Goal: Information Seeking & Learning: Compare options

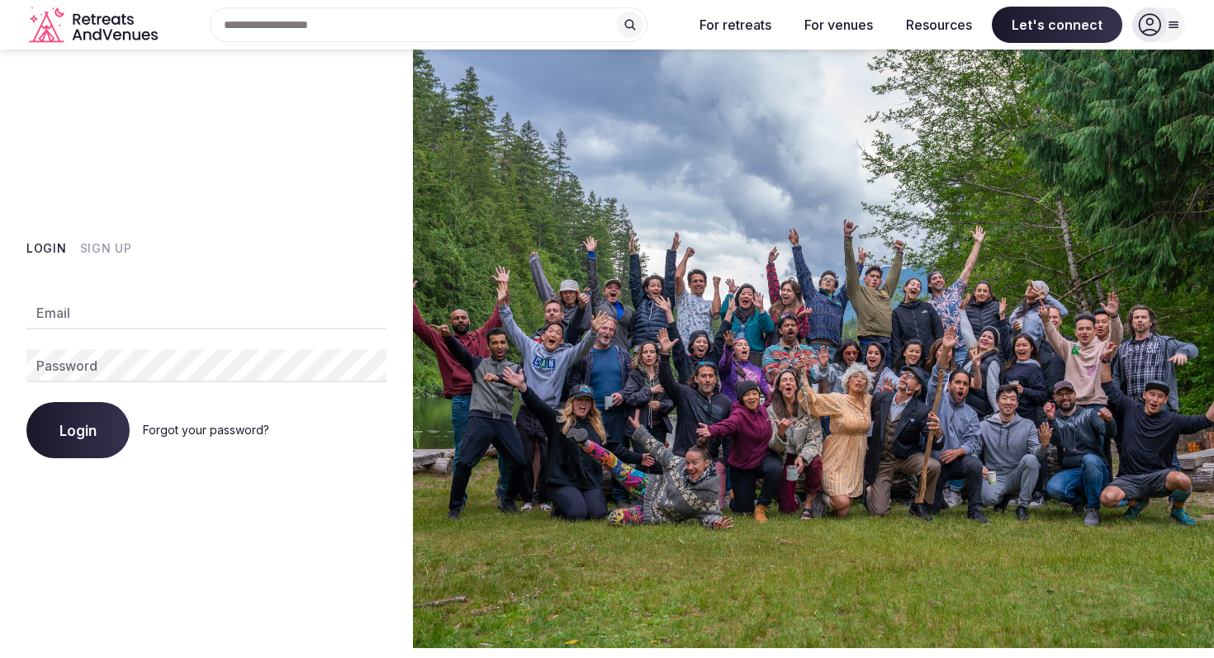
type input "**********"
click at [79, 428] on span "Login" at bounding box center [77, 430] width 37 height 17
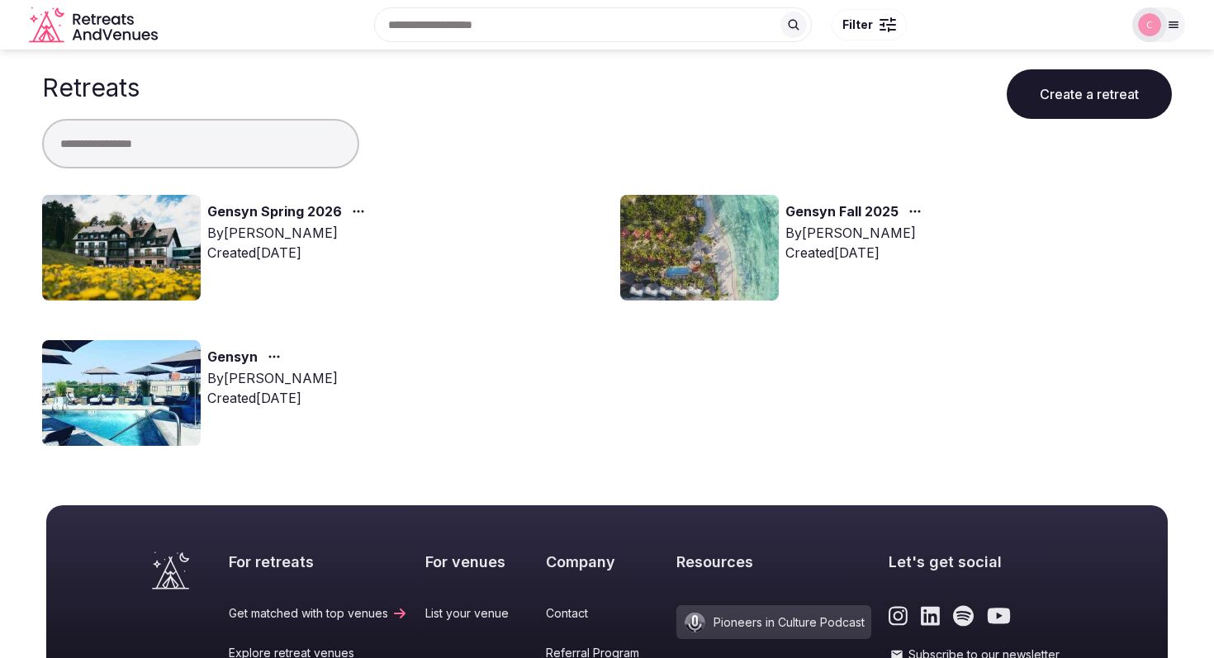
click at [285, 206] on link "Gensyn Spring 2026" at bounding box center [274, 212] width 135 height 21
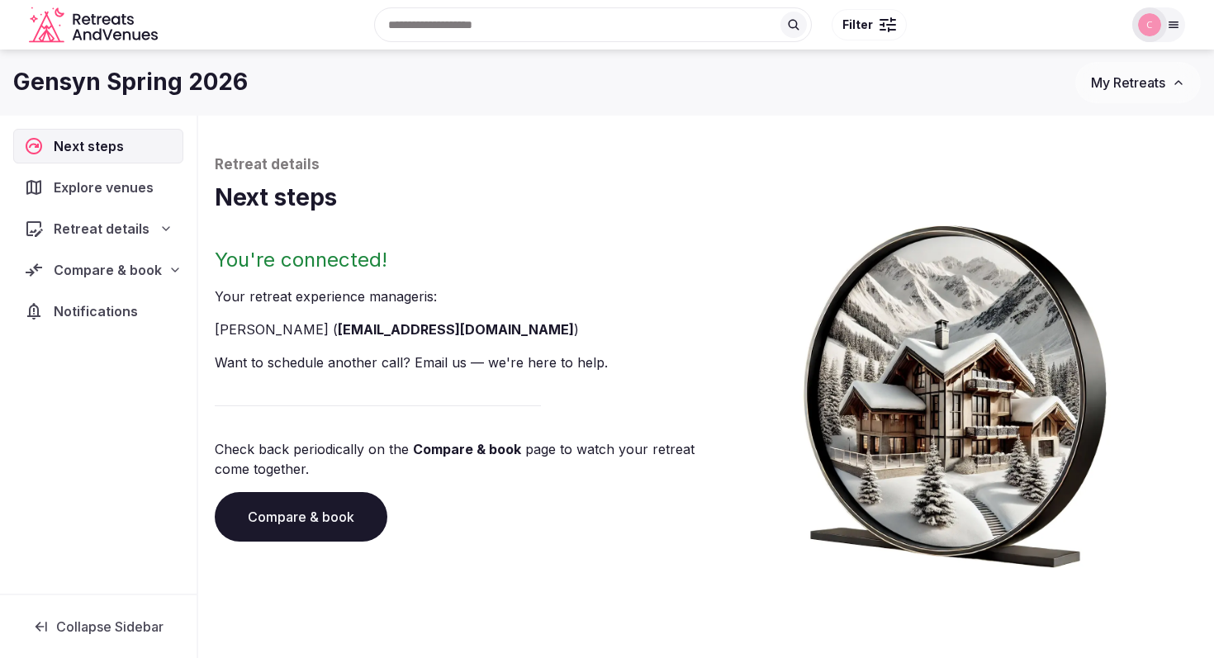
click at [161, 232] on icon at bounding box center [165, 228] width 13 height 13
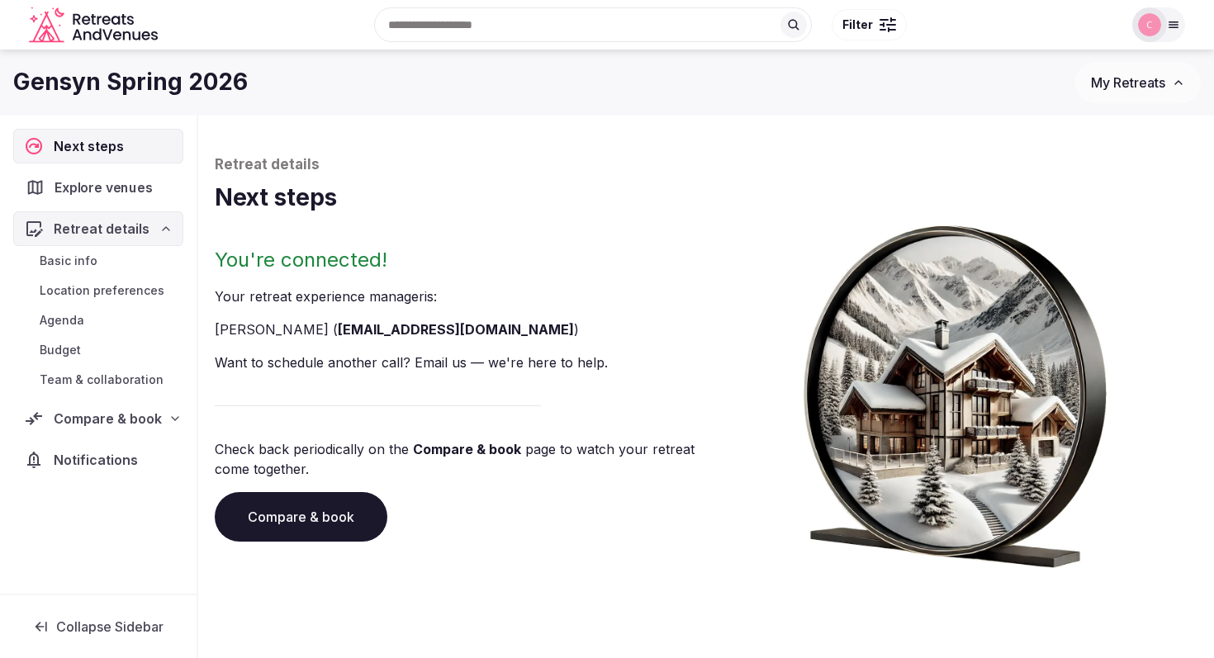
click at [118, 194] on span "Explore venues" at bounding box center [107, 188] width 104 height 20
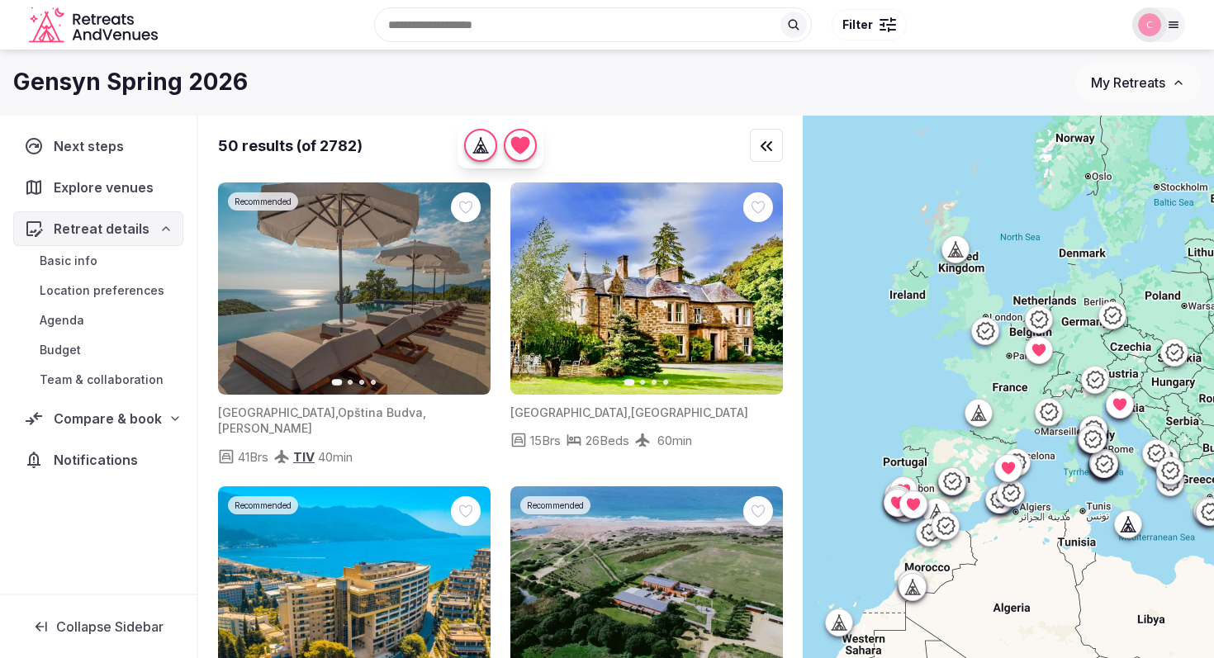
click at [99, 418] on span "Compare & book" at bounding box center [108, 419] width 108 height 20
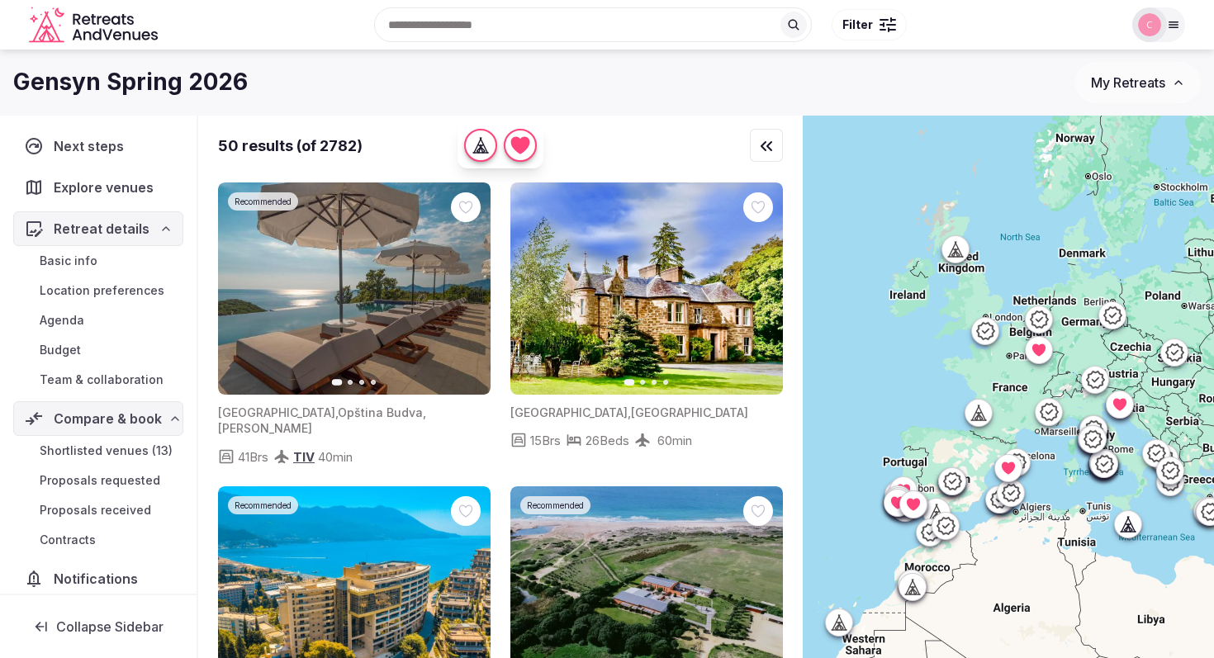
click at [102, 448] on span "Shortlisted venues (13)" at bounding box center [106, 451] width 133 height 17
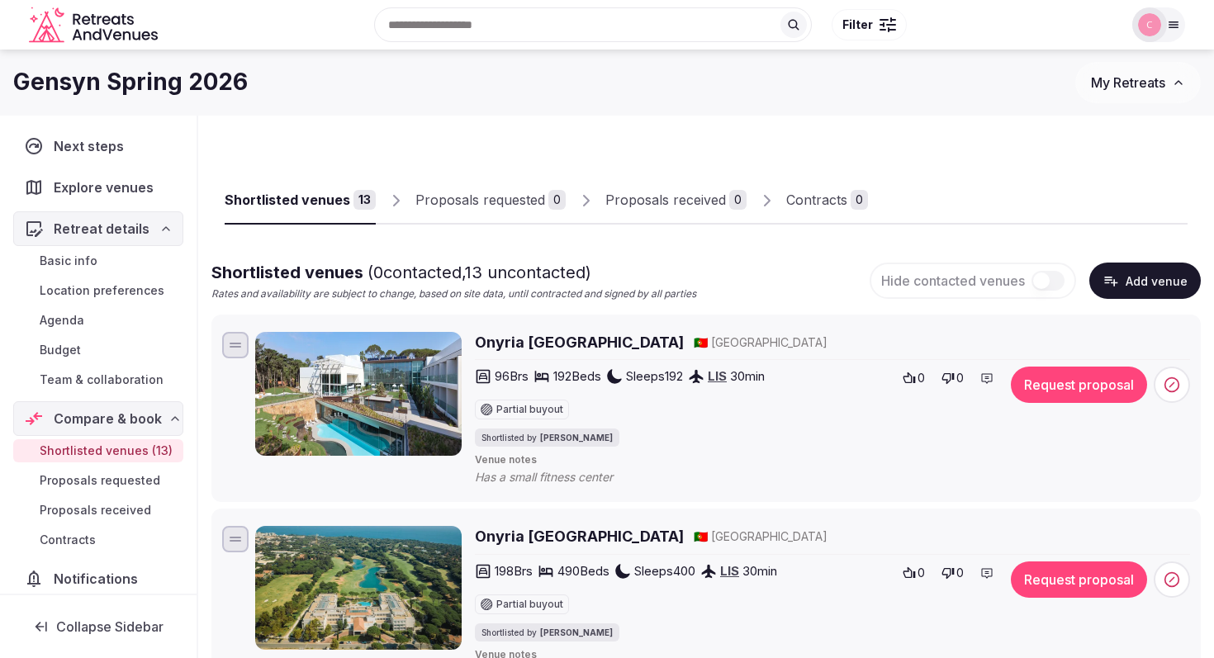
click at [627, 337] on h2 "Onyria Marinha Boutique Hotel" at bounding box center [579, 342] width 209 height 21
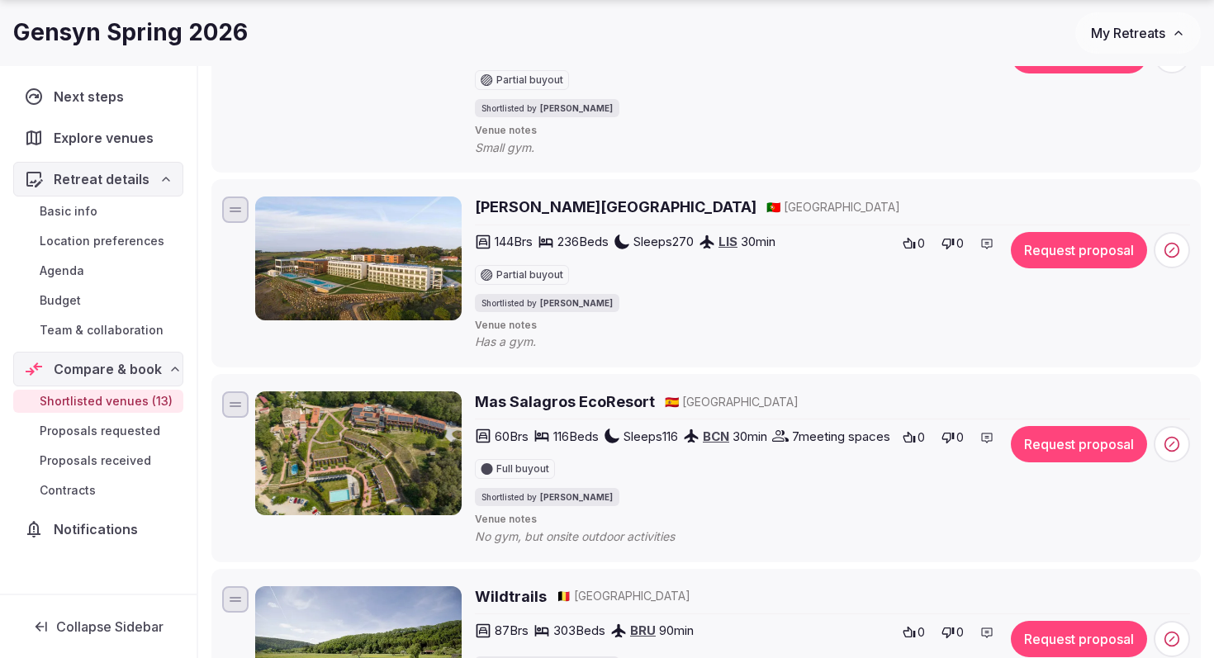
scroll to position [1929, 0]
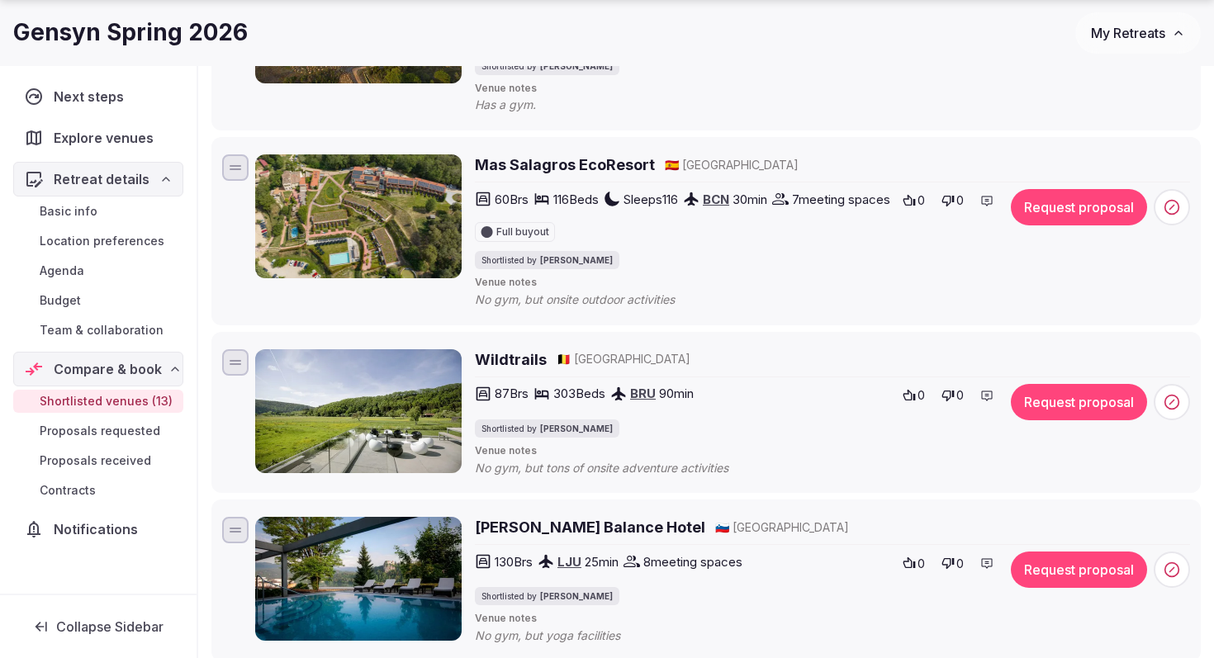
click at [615, 175] on h2 "Mas Salagros EcoResort" at bounding box center [565, 164] width 180 height 21
click at [511, 370] on h2 "Wildtrails" at bounding box center [511, 359] width 72 height 21
click at [652, 401] on link "BRU" at bounding box center [643, 394] width 26 height 16
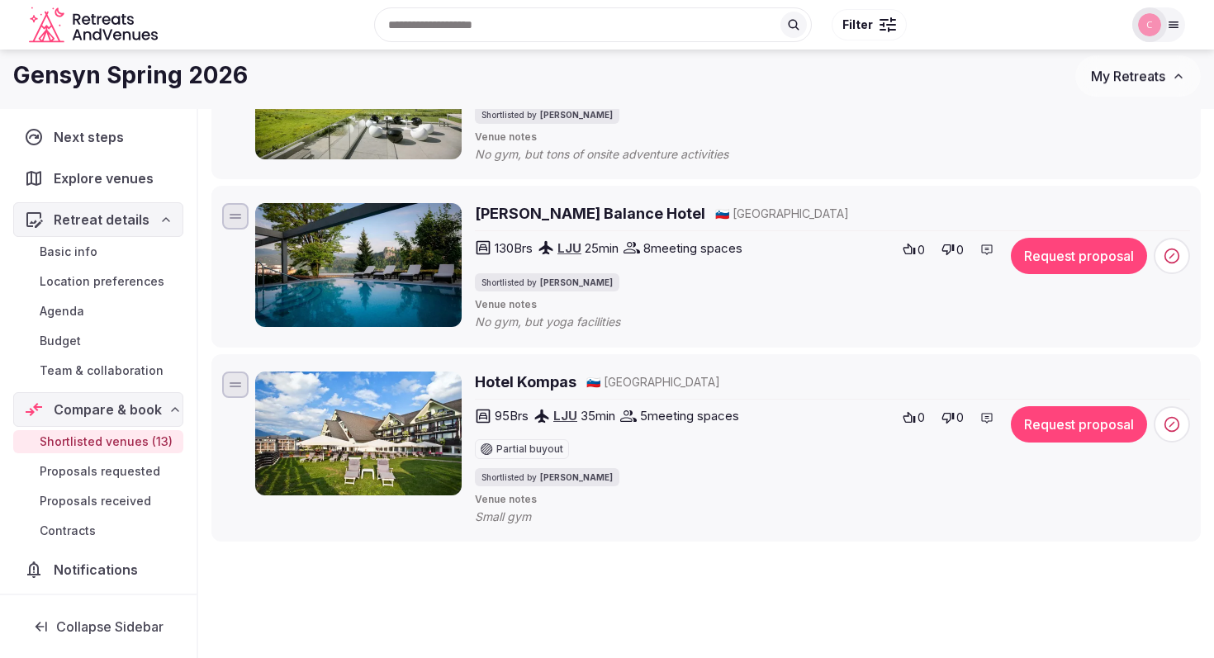
scroll to position [2192, 0]
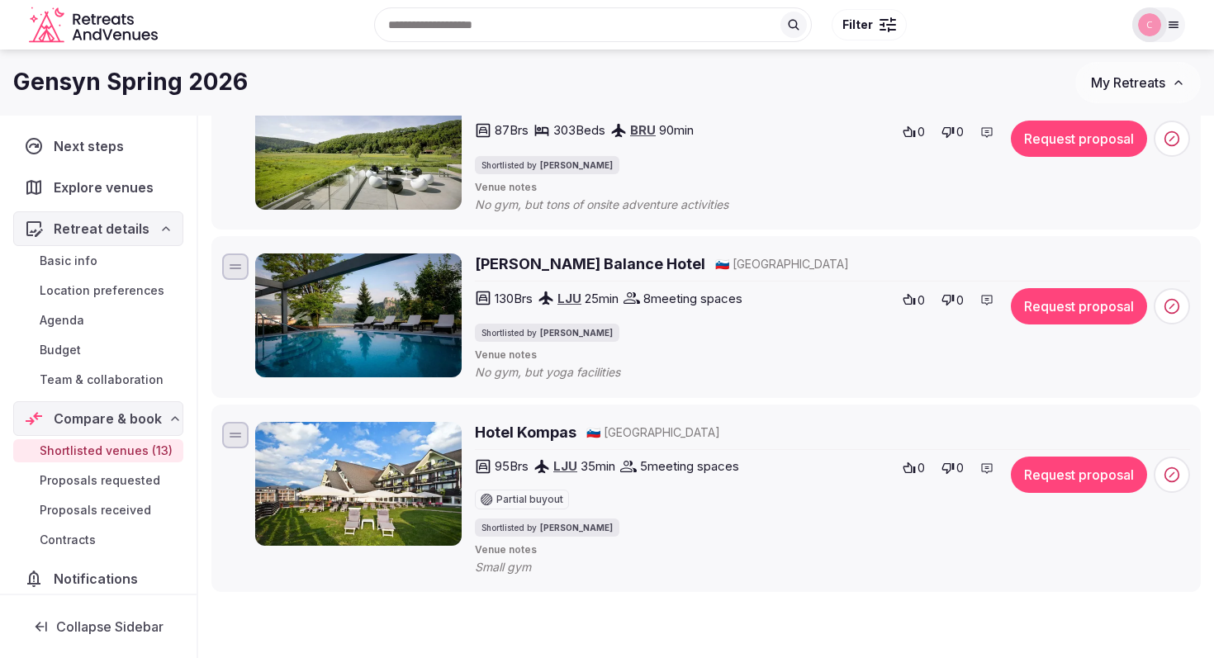
click at [597, 274] on h2 "Rikli Balance Hotel" at bounding box center [590, 264] width 230 height 21
click at [520, 107] on h2 "Wildtrails" at bounding box center [511, 96] width 72 height 21
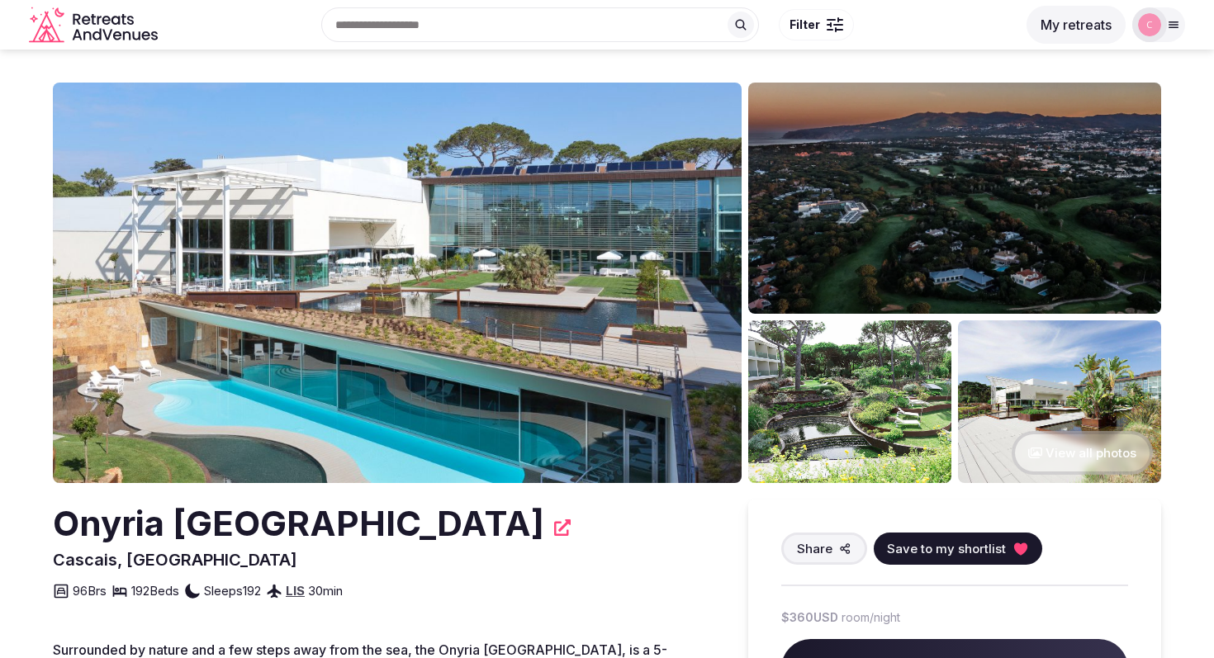
click at [624, 235] on img at bounding box center [397, 283] width 689 height 401
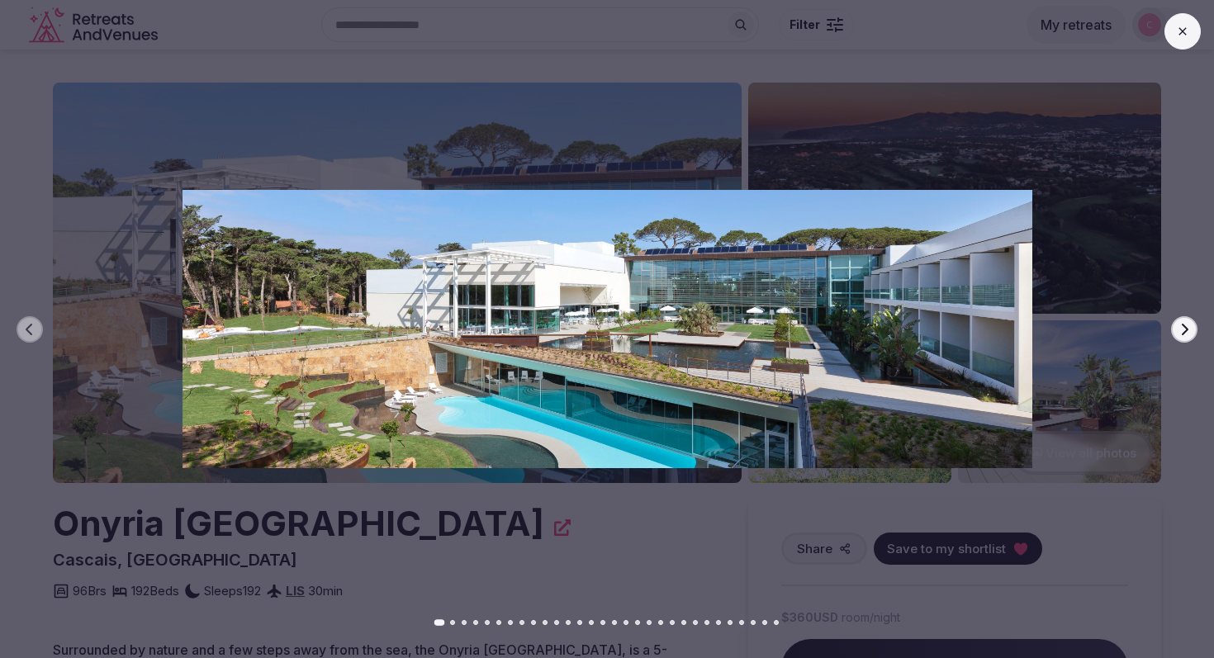
click at [1186, 328] on icon "button" at bounding box center [1185, 329] width 7 height 12
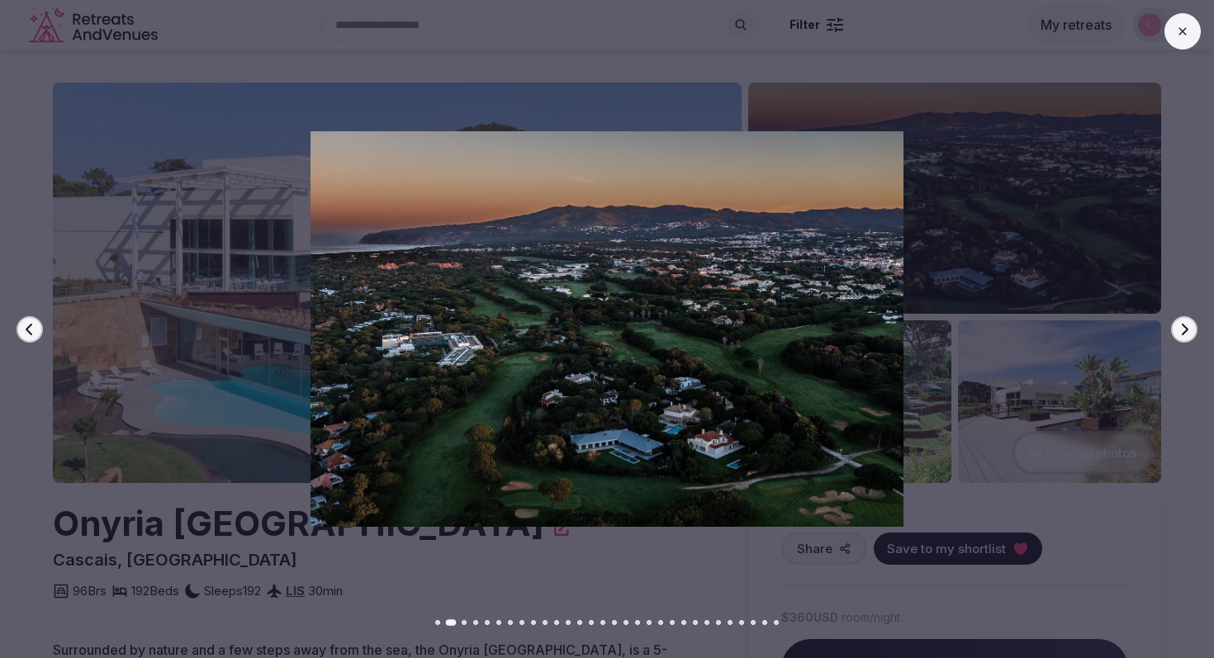
click at [1186, 328] on icon "button" at bounding box center [1185, 329] width 7 height 12
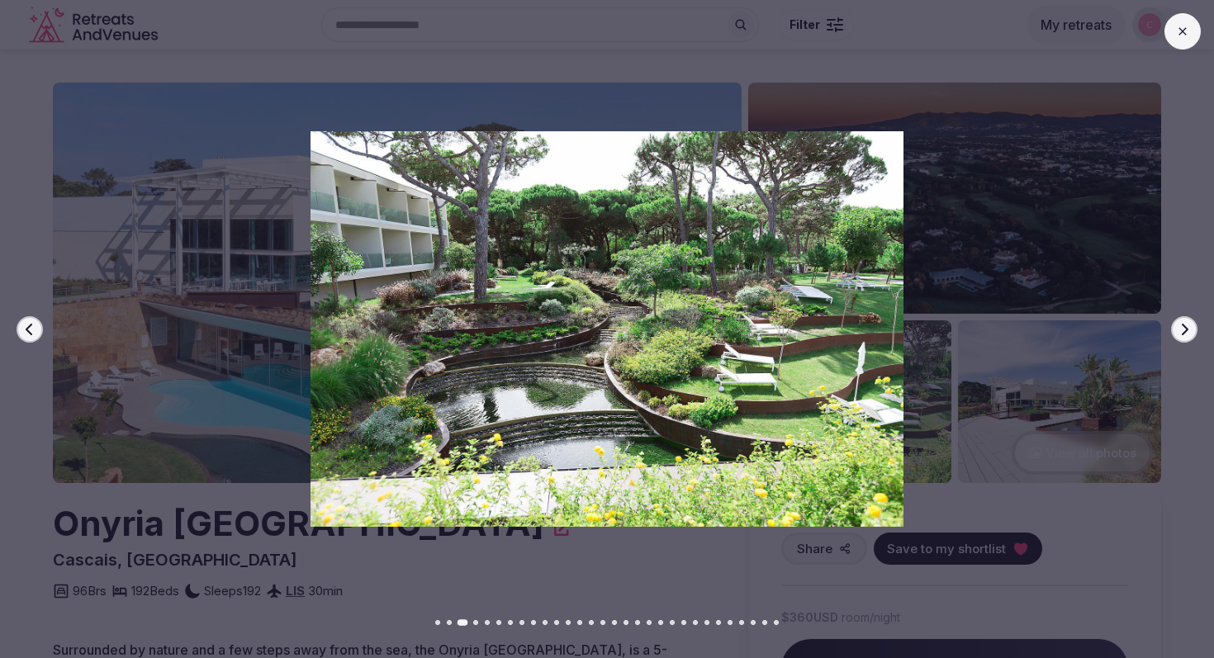
click at [1186, 328] on icon "button" at bounding box center [1185, 329] width 7 height 12
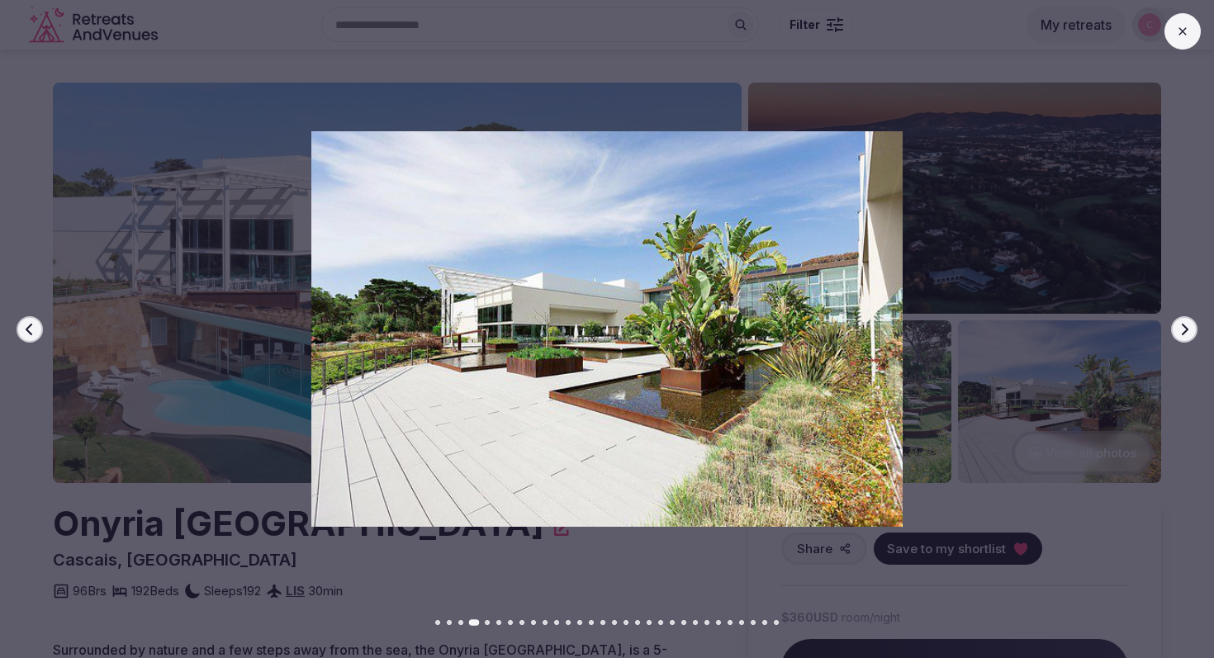
click at [1186, 328] on icon "button" at bounding box center [1185, 329] width 7 height 12
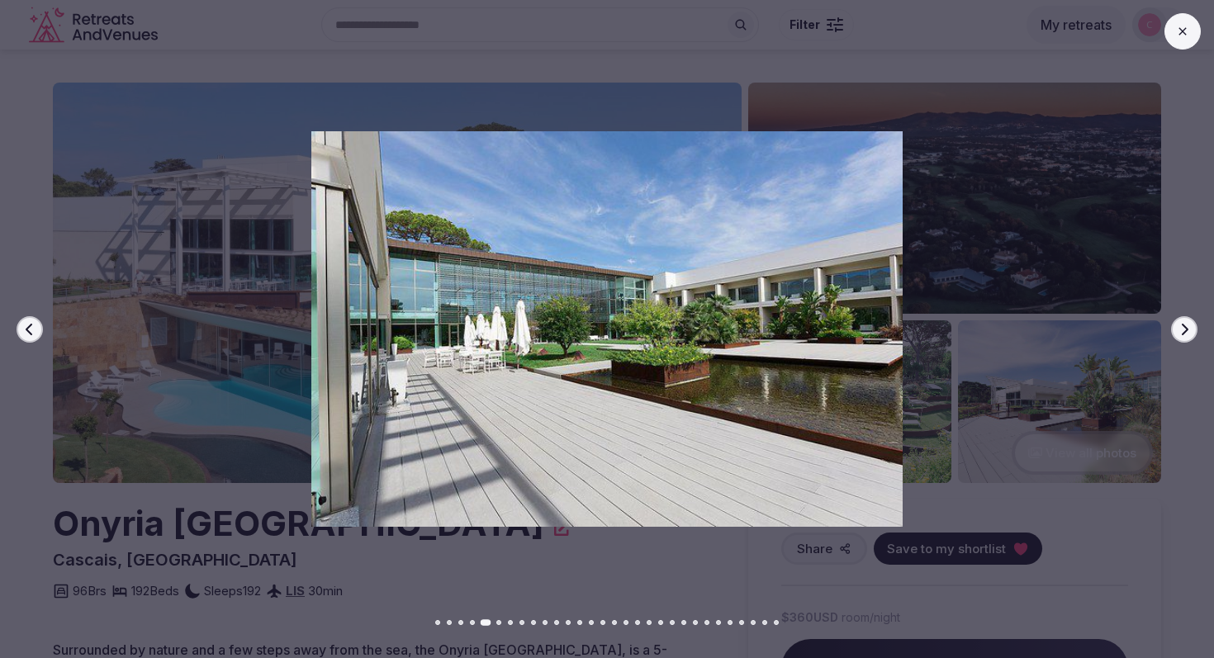
click at [1186, 328] on icon "button" at bounding box center [1185, 329] width 7 height 12
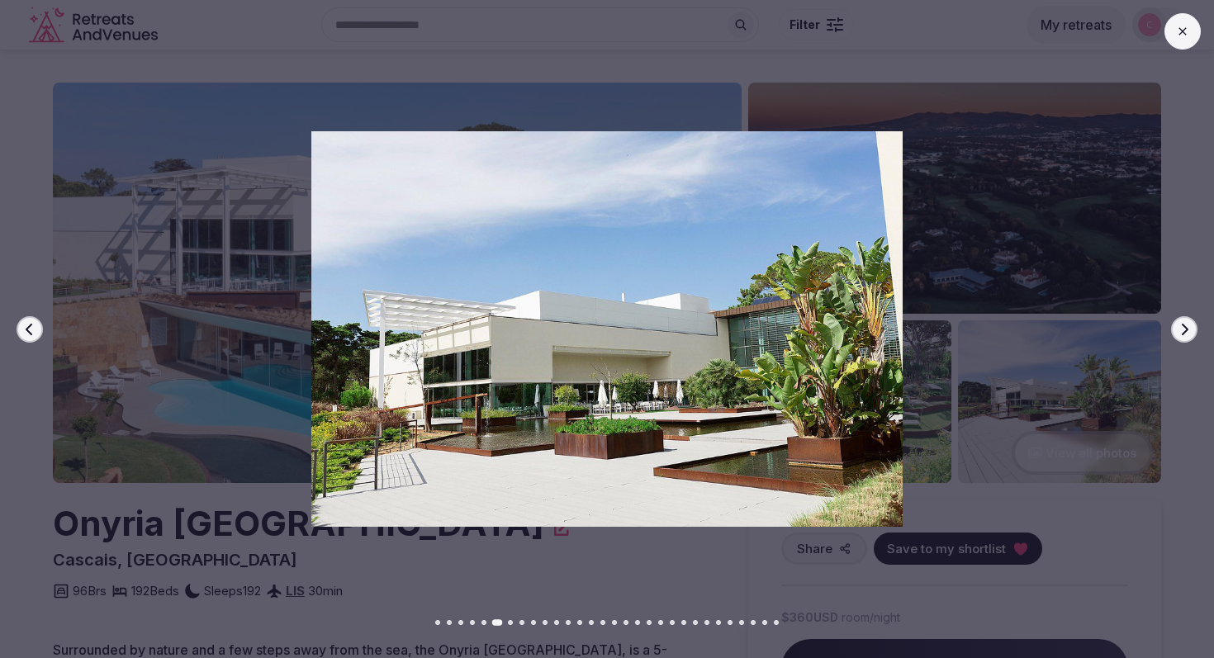
click at [1186, 328] on icon "button" at bounding box center [1185, 329] width 7 height 12
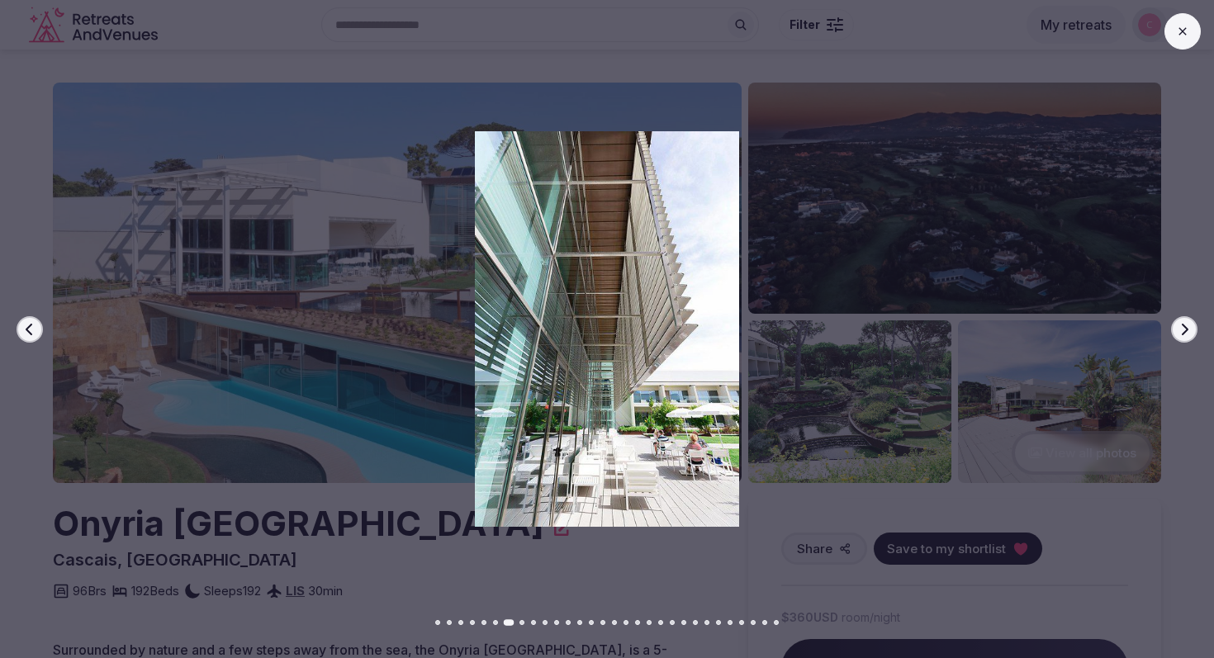
click at [1186, 328] on icon "button" at bounding box center [1185, 329] width 7 height 12
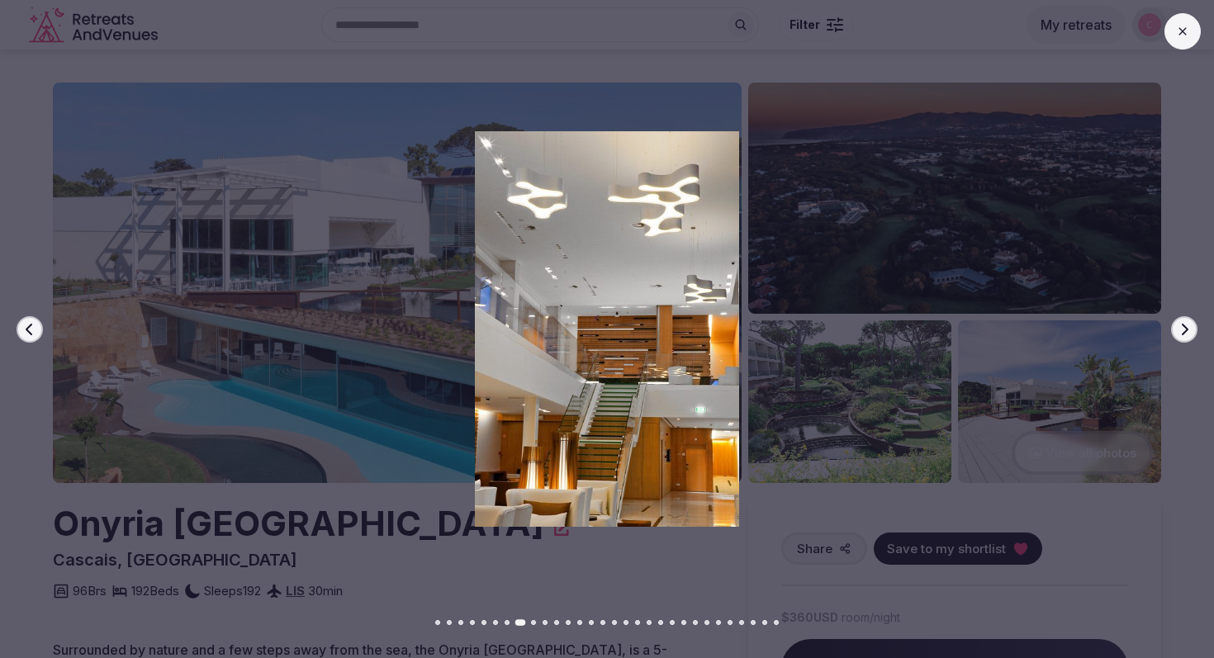
click at [1186, 328] on icon "button" at bounding box center [1185, 329] width 7 height 12
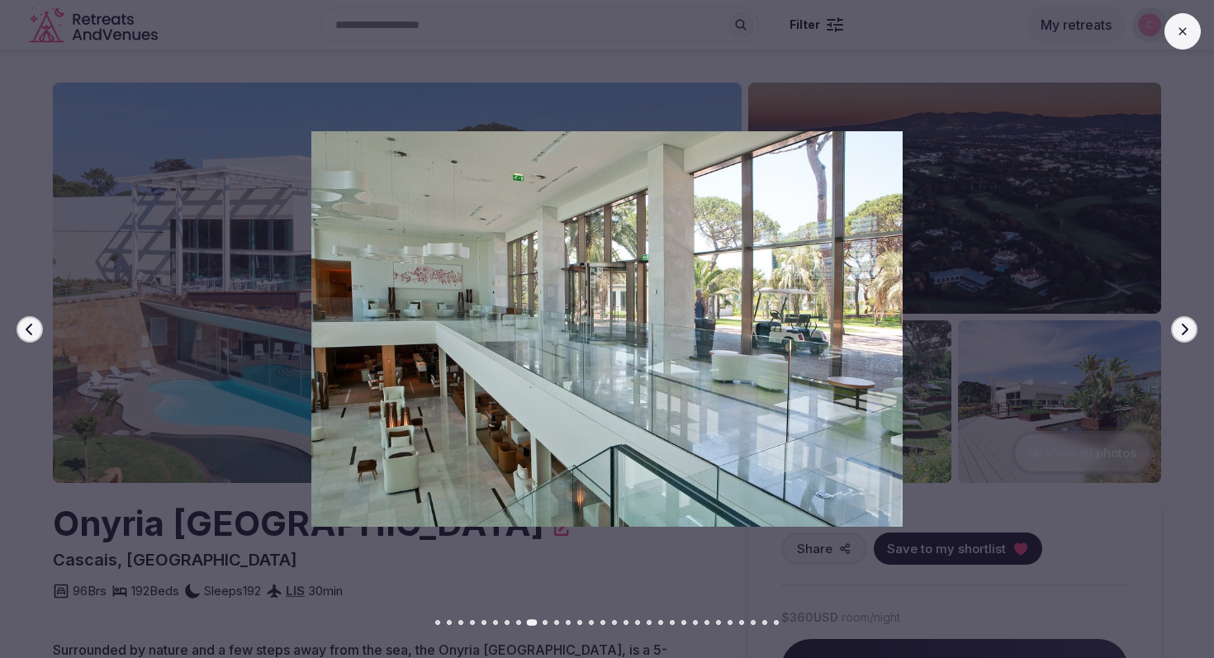
click at [1186, 328] on icon "button" at bounding box center [1185, 329] width 7 height 12
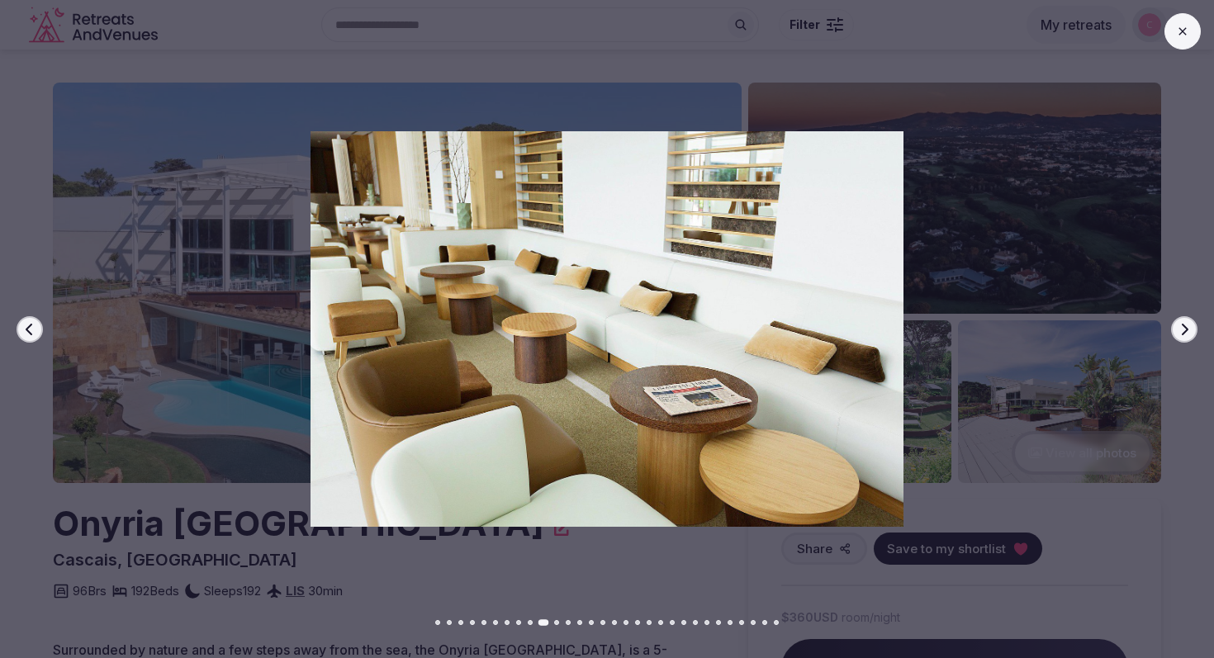
click at [1186, 328] on icon "button" at bounding box center [1185, 329] width 7 height 12
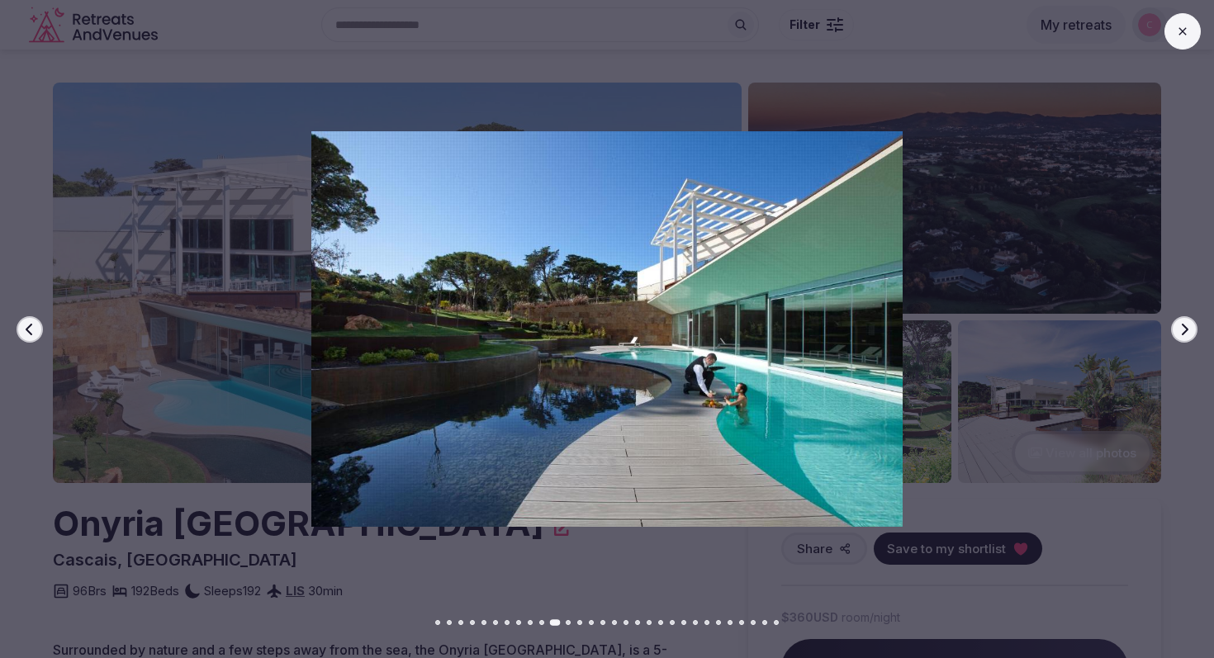
click at [1186, 328] on icon "button" at bounding box center [1185, 329] width 7 height 12
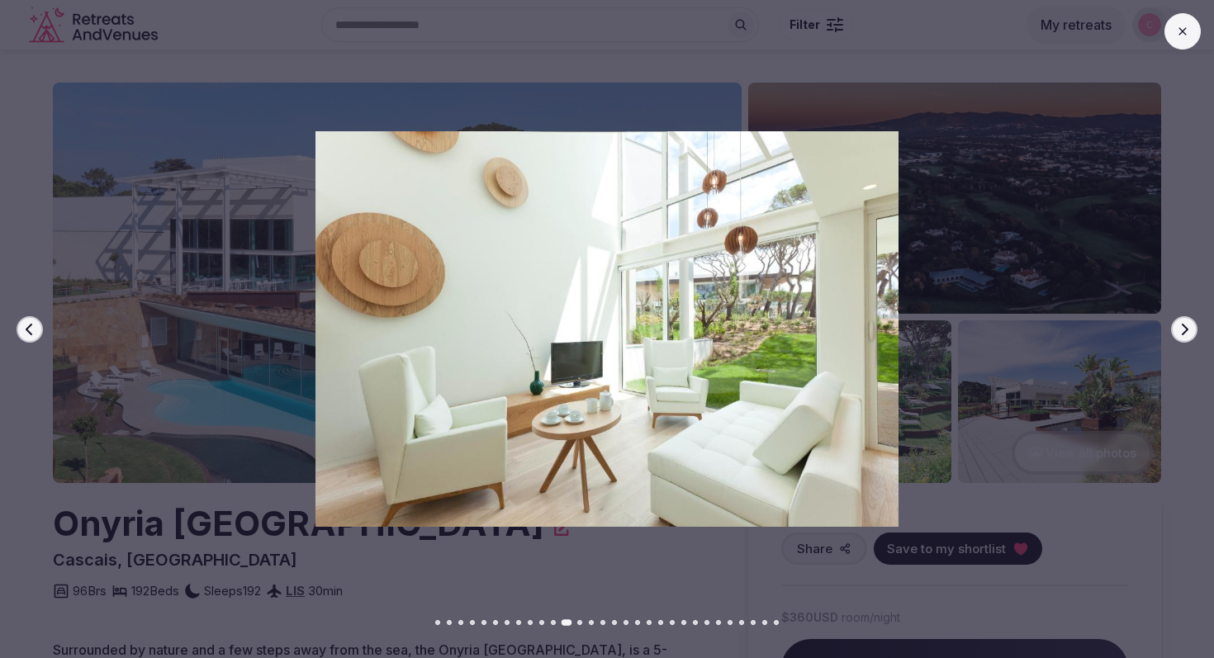
click at [1186, 328] on icon "button" at bounding box center [1185, 329] width 7 height 12
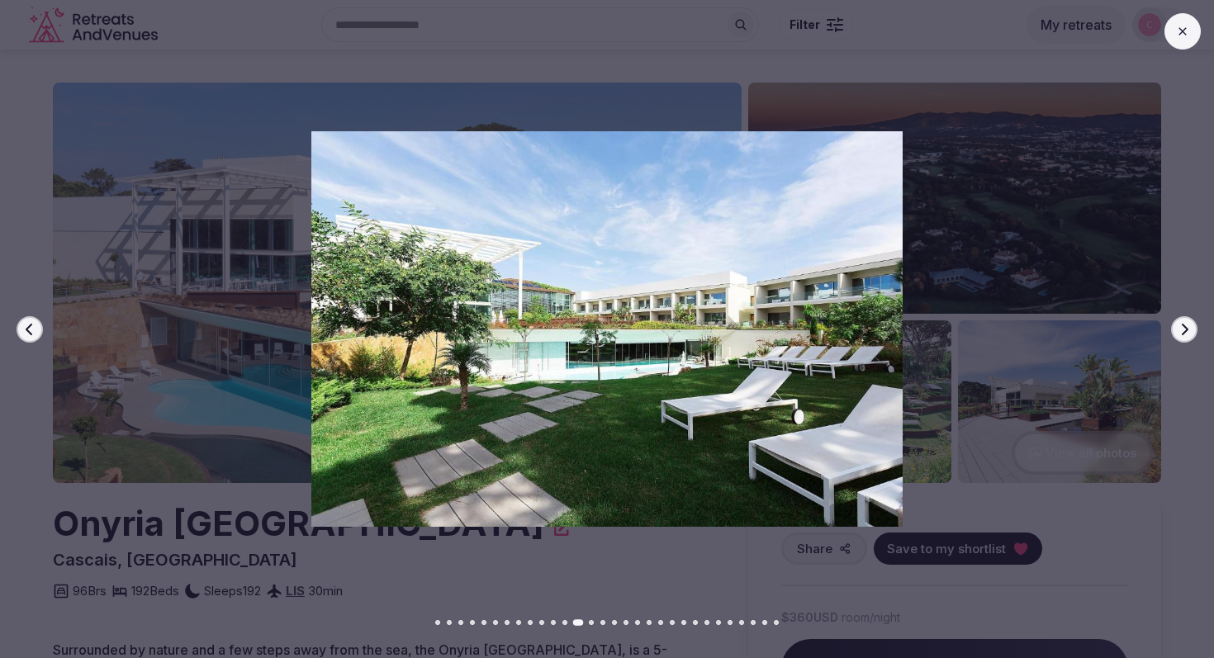
click at [1186, 328] on icon "button" at bounding box center [1185, 329] width 7 height 12
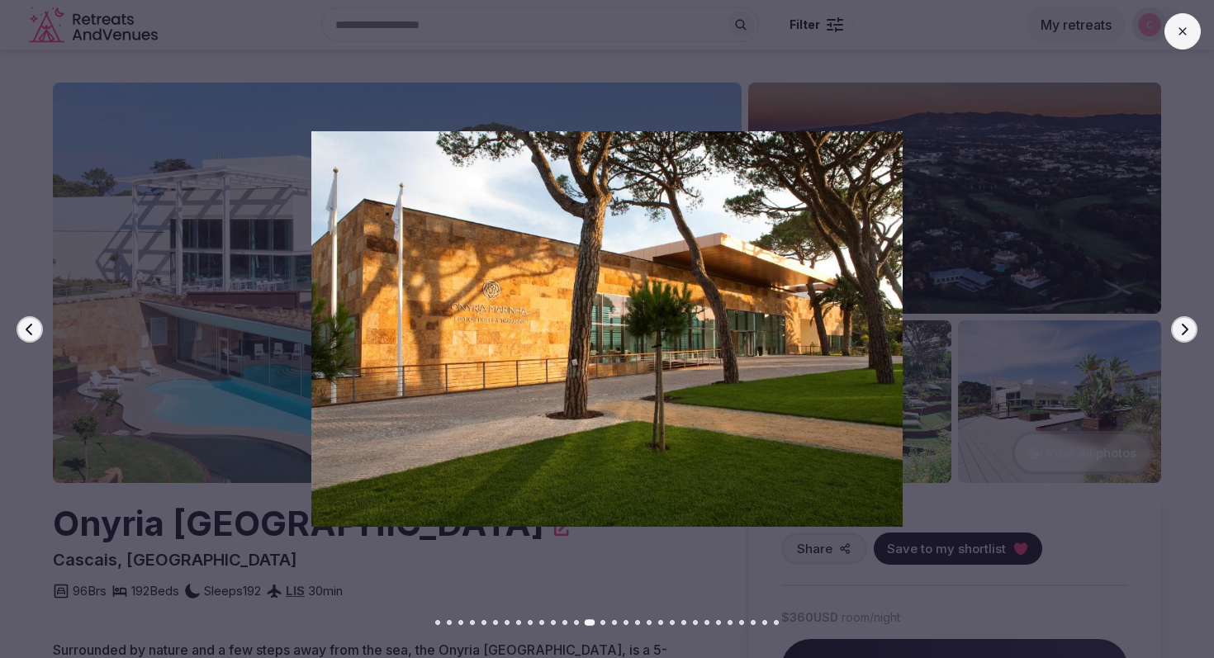
click at [1186, 328] on icon "button" at bounding box center [1185, 329] width 7 height 12
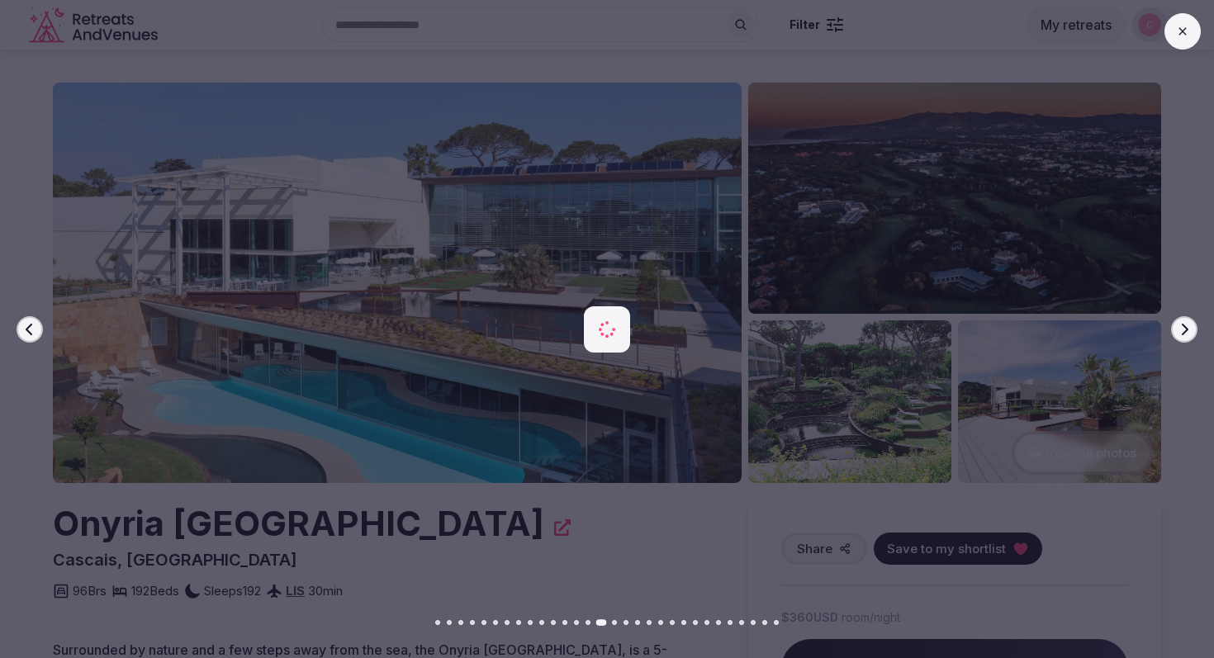
click at [1186, 328] on icon "button" at bounding box center [1185, 329] width 7 height 12
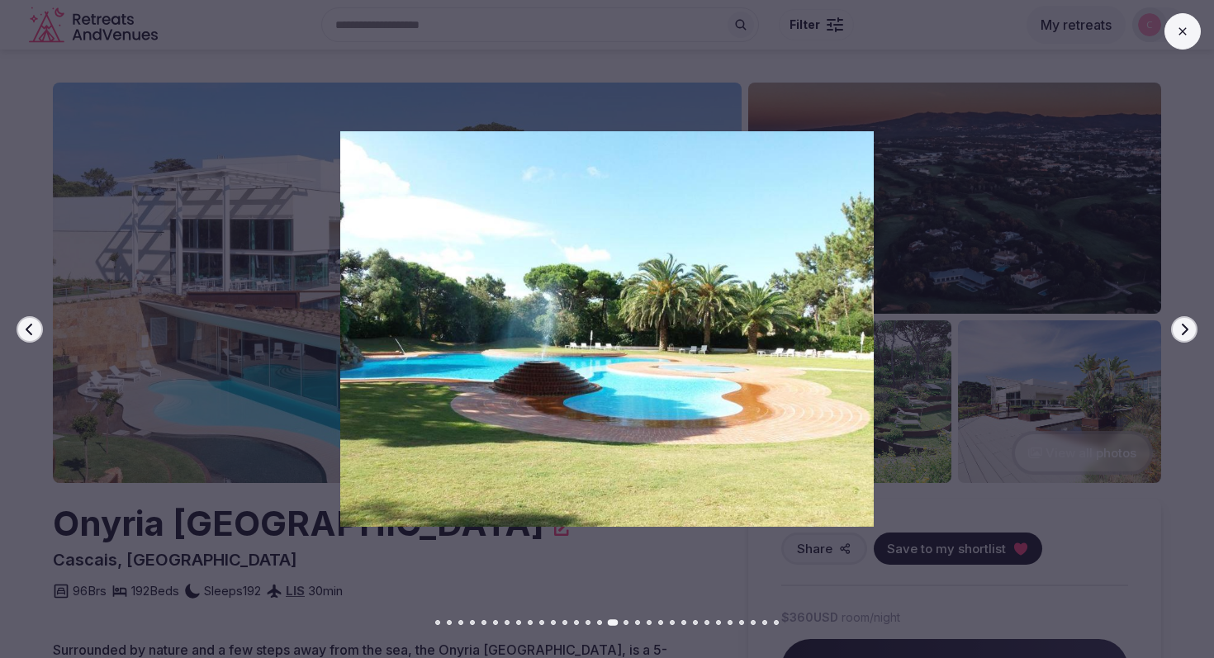
click at [1179, 26] on icon at bounding box center [1182, 31] width 13 height 13
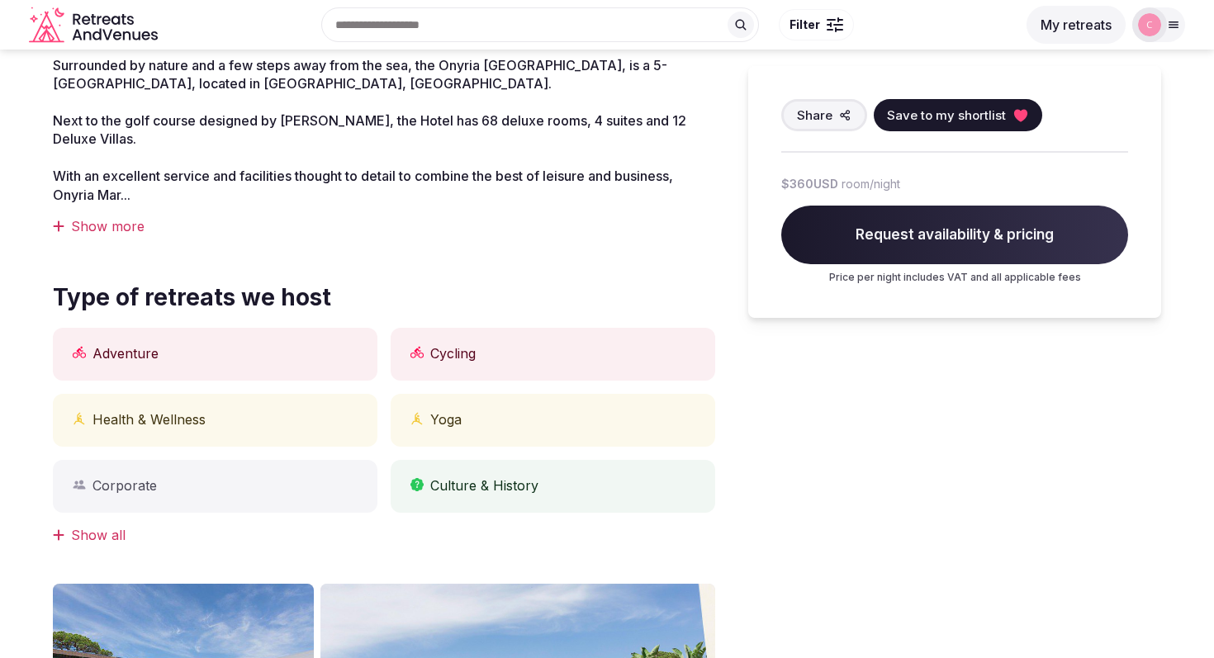
scroll to position [572, 0]
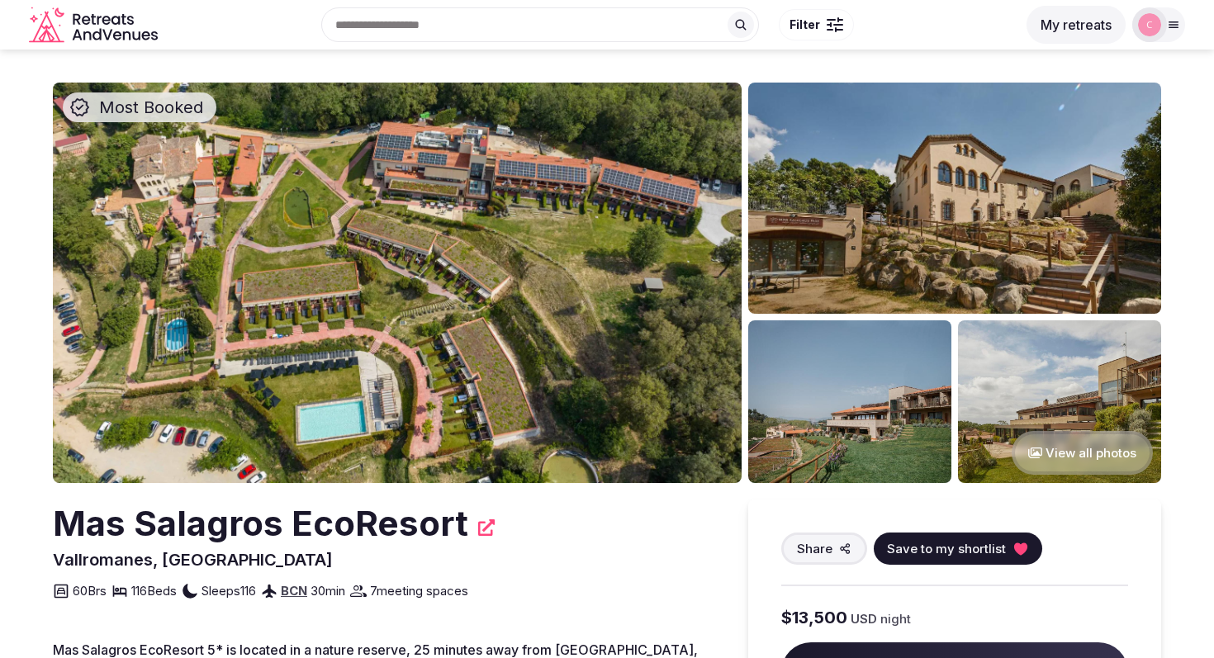
click at [598, 279] on img at bounding box center [397, 283] width 689 height 401
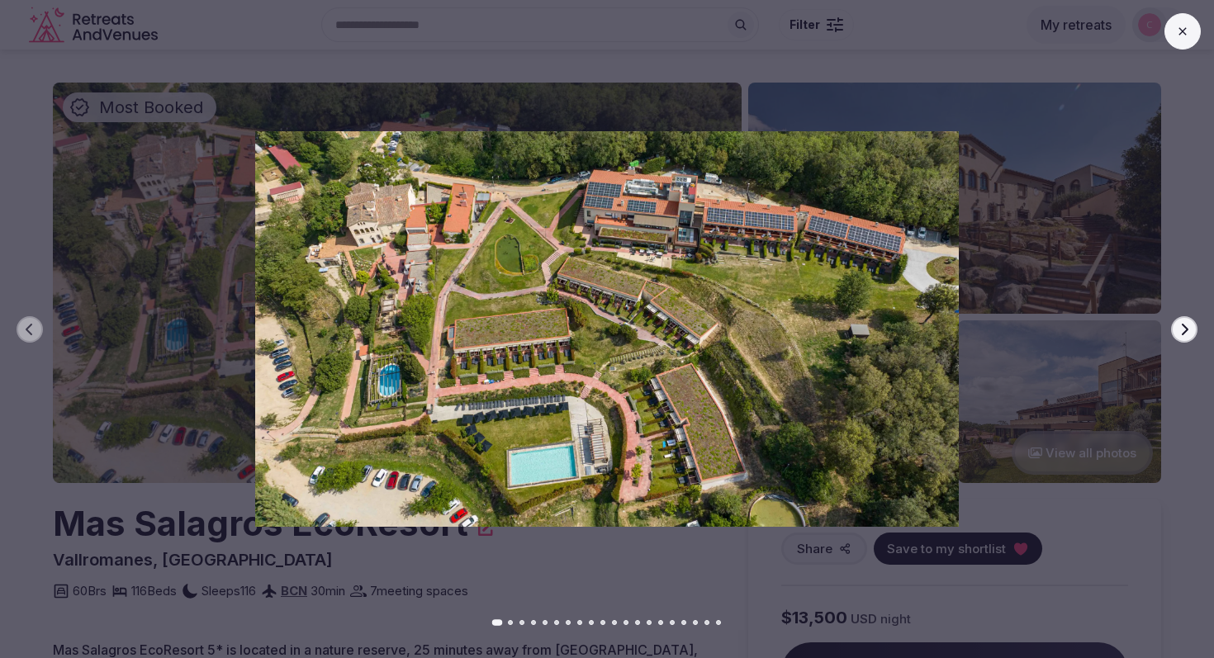
click at [1182, 325] on icon "button" at bounding box center [1184, 329] width 13 height 13
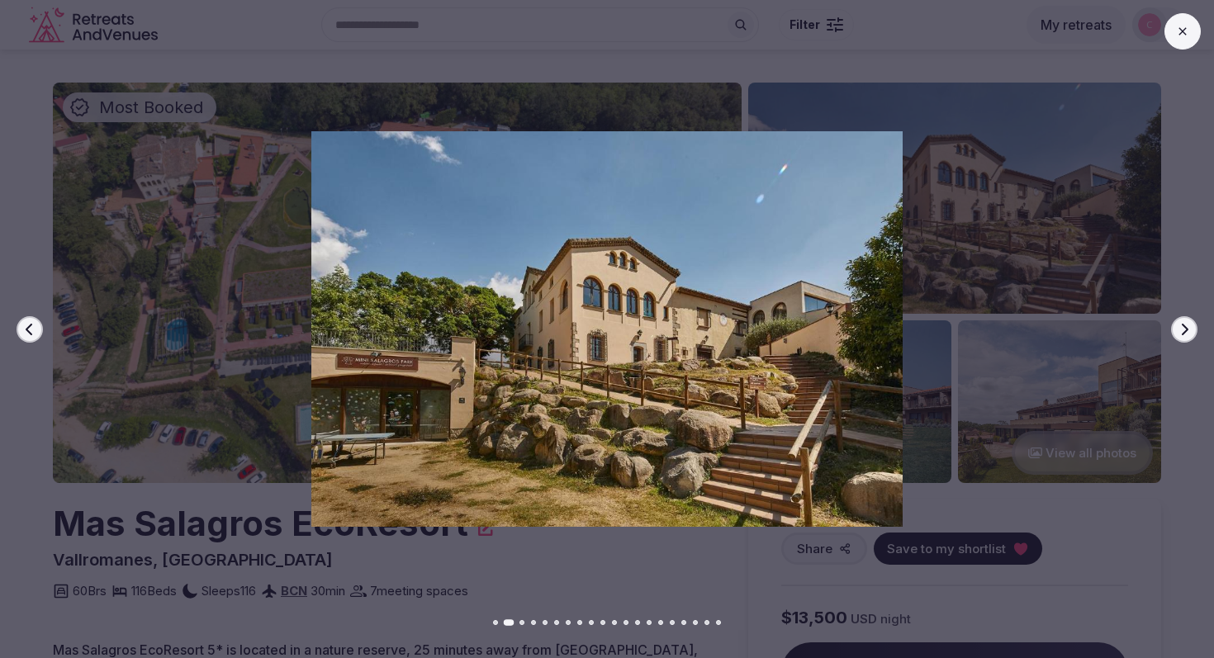
click at [1182, 325] on icon "button" at bounding box center [1184, 329] width 13 height 13
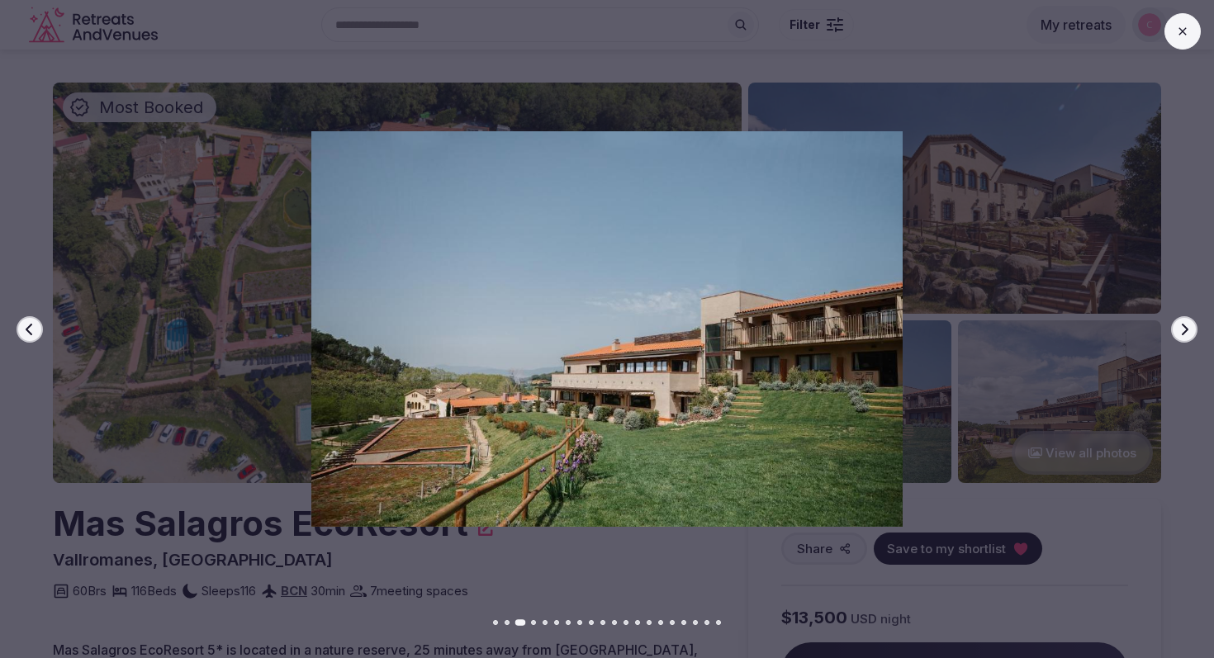
click at [1182, 325] on icon "button" at bounding box center [1184, 329] width 13 height 13
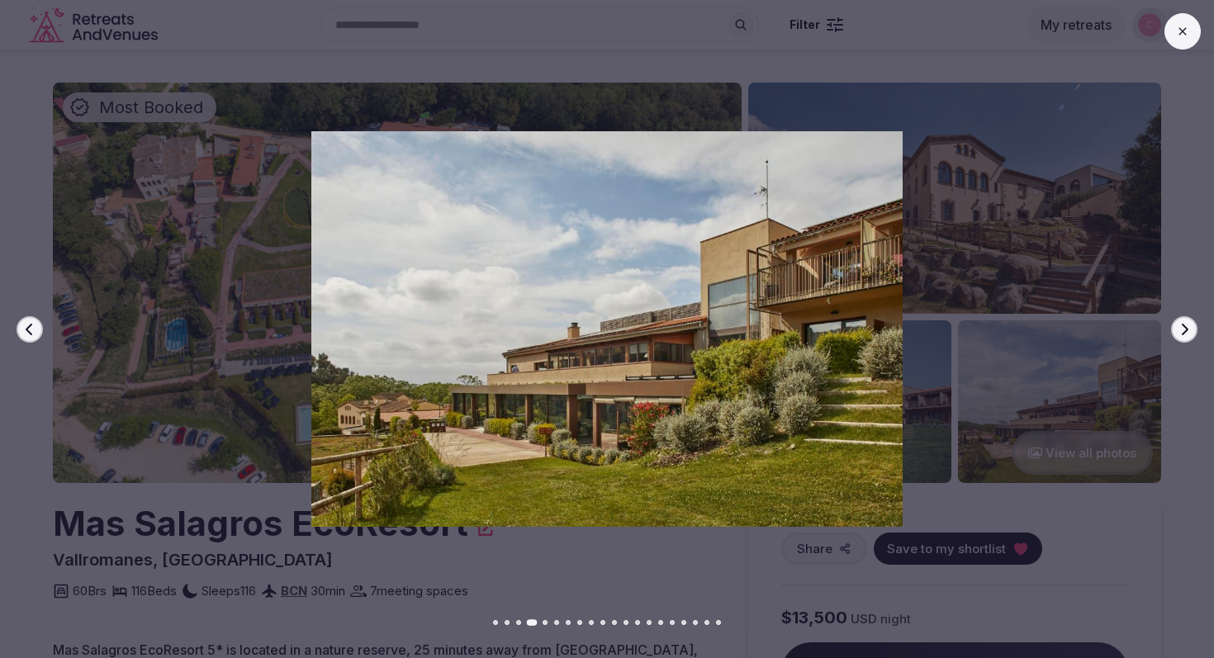
click at [1182, 325] on icon "button" at bounding box center [1184, 329] width 13 height 13
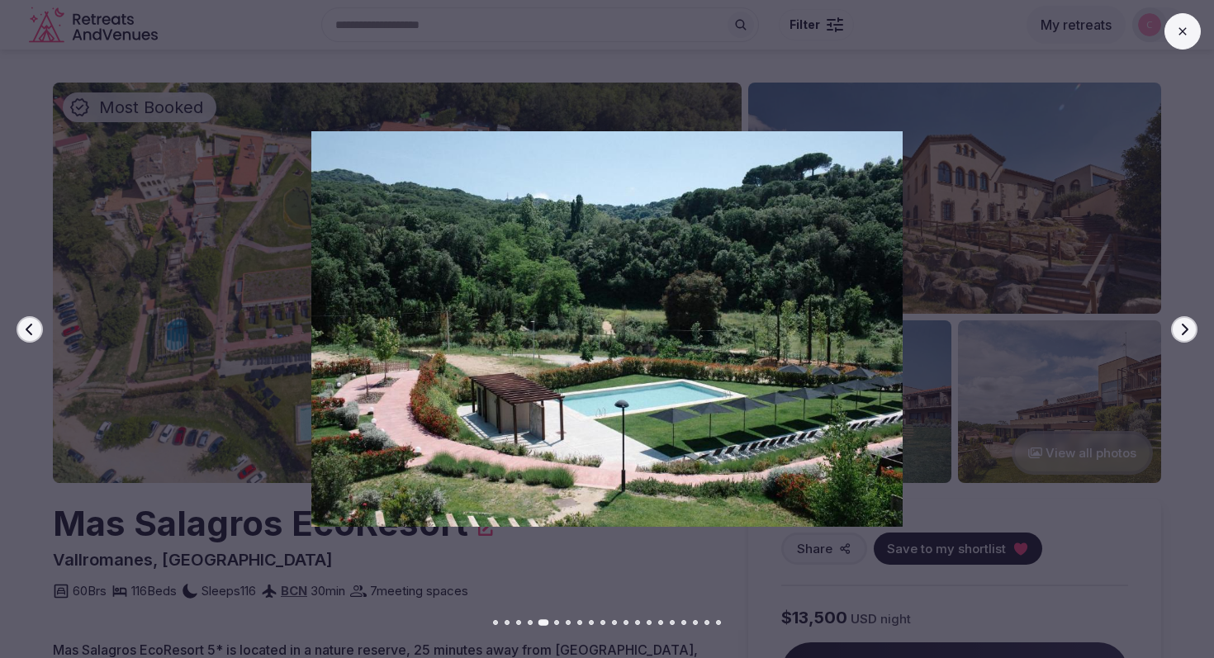
click at [1182, 325] on icon "button" at bounding box center [1184, 329] width 13 height 13
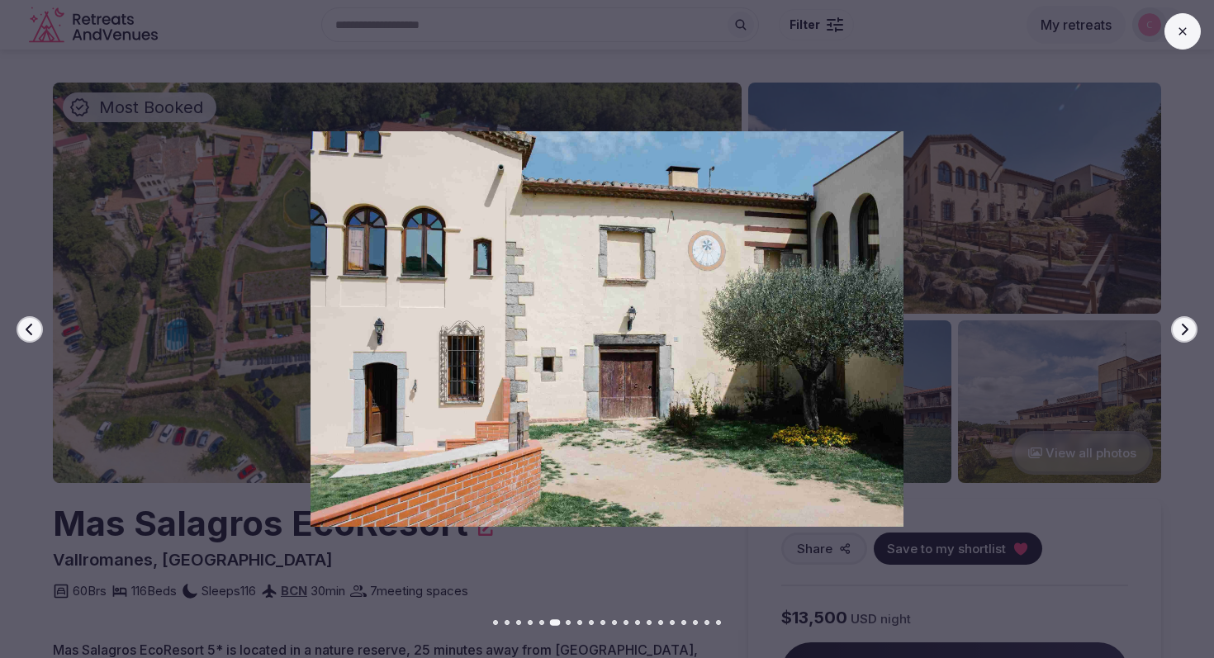
click at [1182, 325] on icon "button" at bounding box center [1184, 329] width 13 height 13
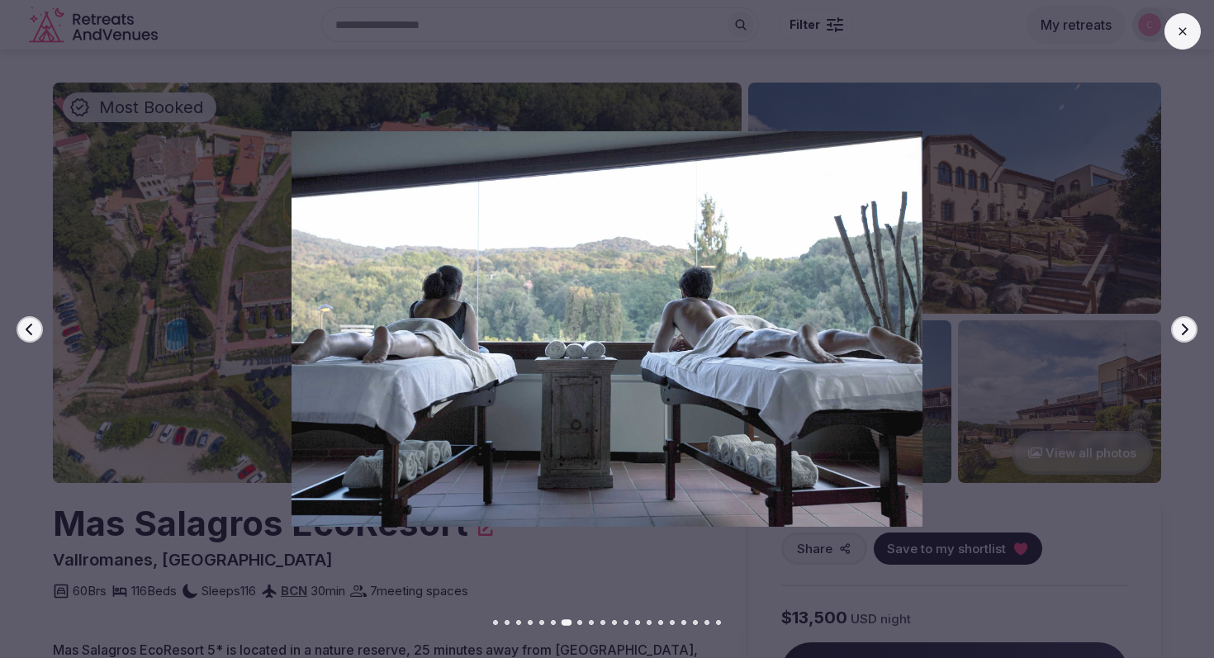
click at [1182, 325] on icon "button" at bounding box center [1184, 329] width 13 height 13
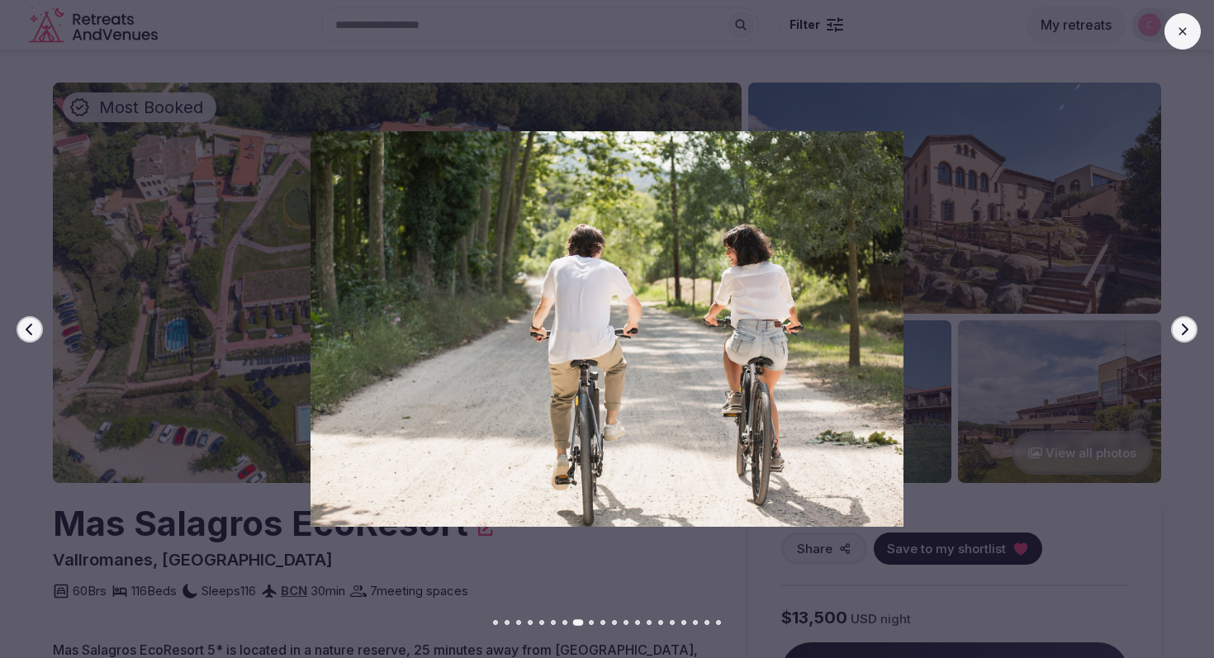
click at [1182, 325] on icon "button" at bounding box center [1184, 329] width 13 height 13
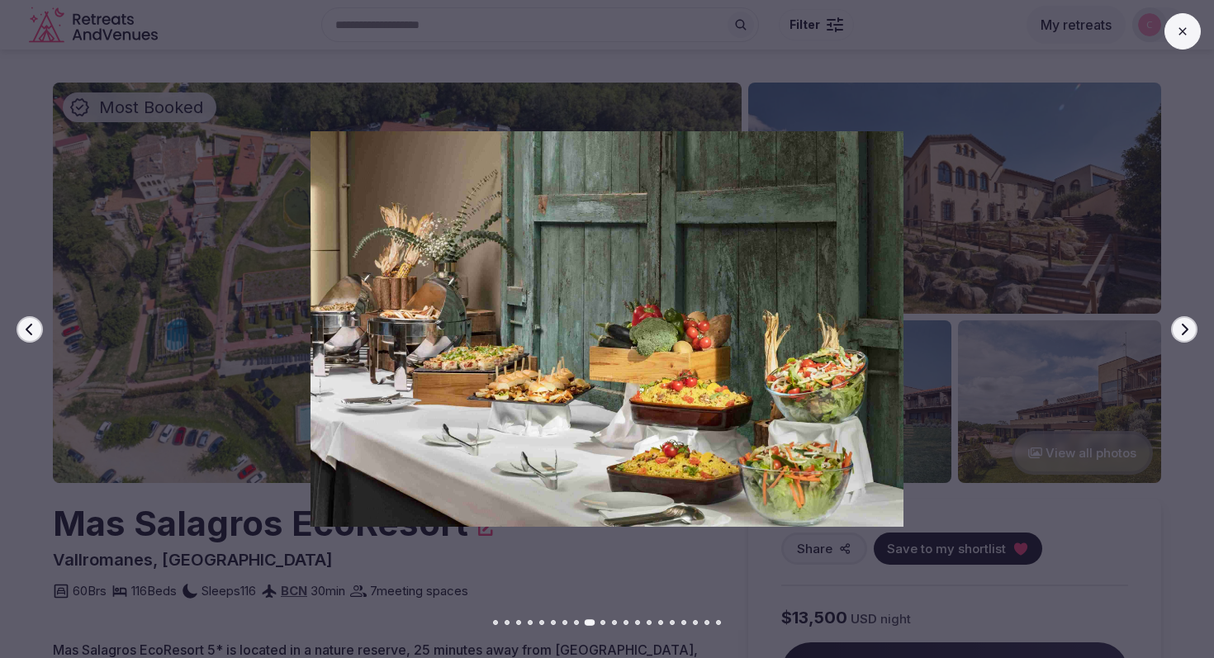
click at [1182, 325] on icon "button" at bounding box center [1184, 329] width 13 height 13
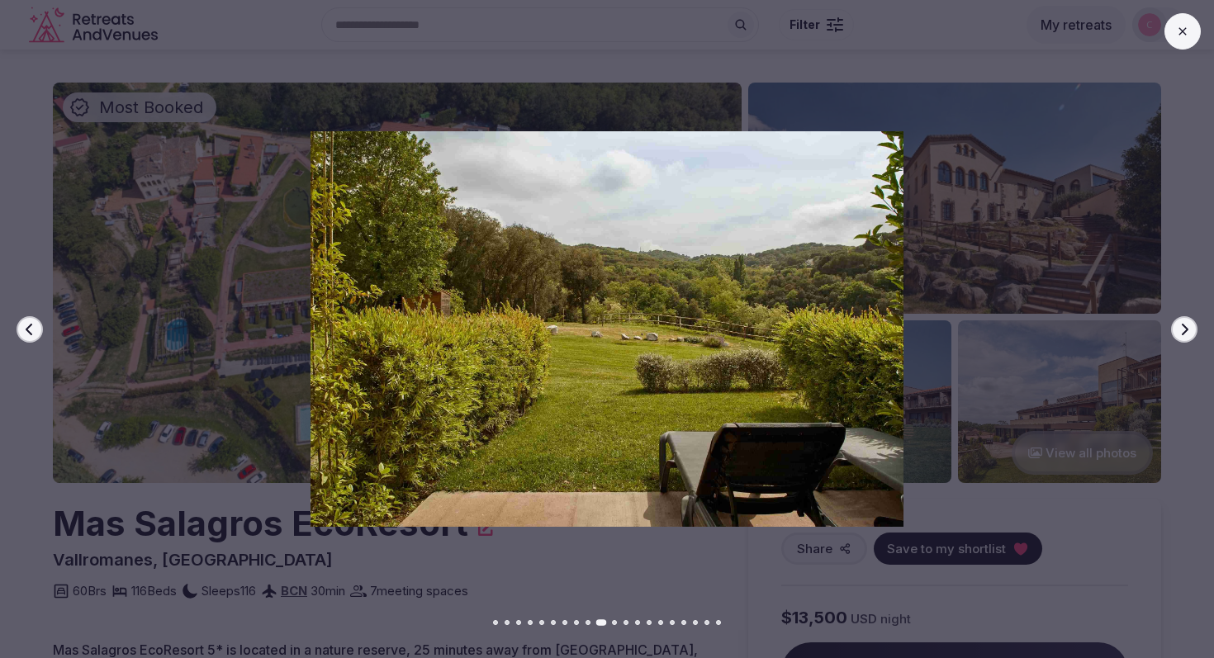
click at [1182, 325] on icon "button" at bounding box center [1184, 329] width 13 height 13
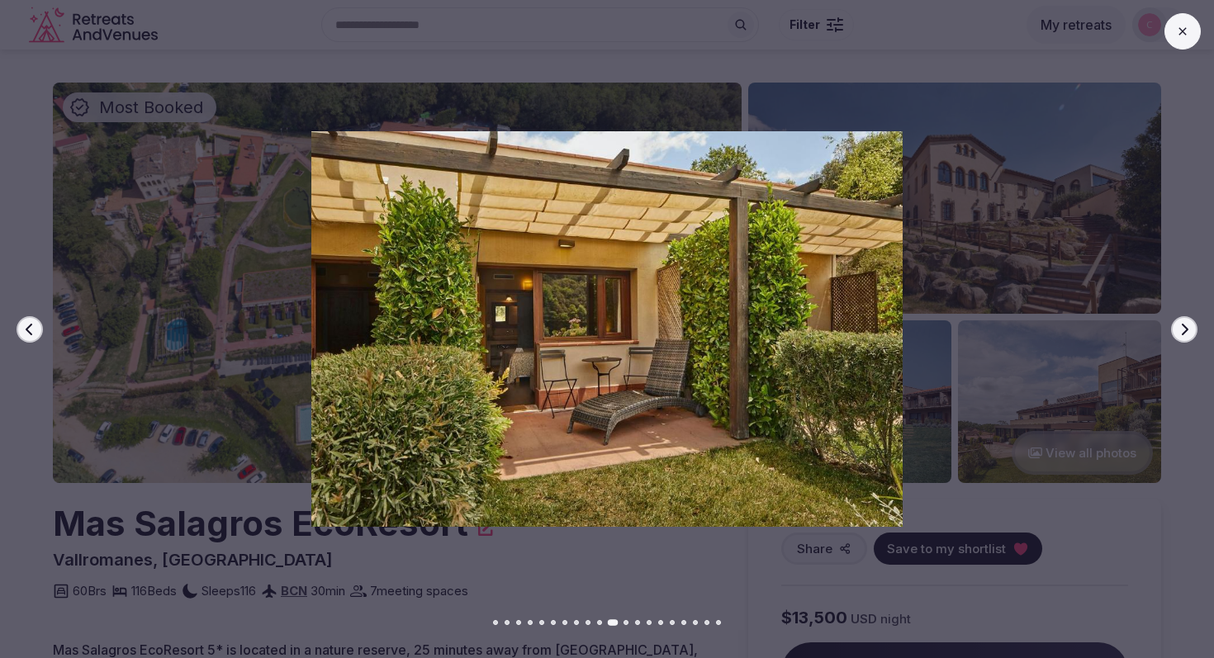
click at [1182, 325] on icon "button" at bounding box center [1184, 329] width 13 height 13
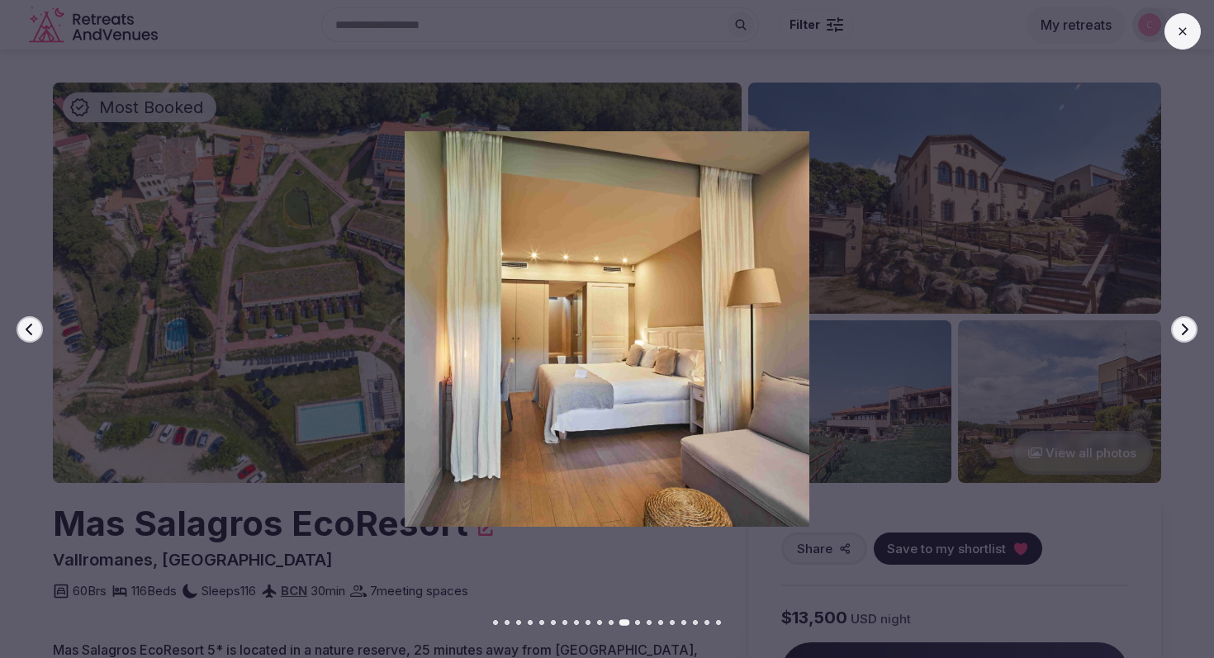
click at [1182, 325] on icon "button" at bounding box center [1184, 329] width 13 height 13
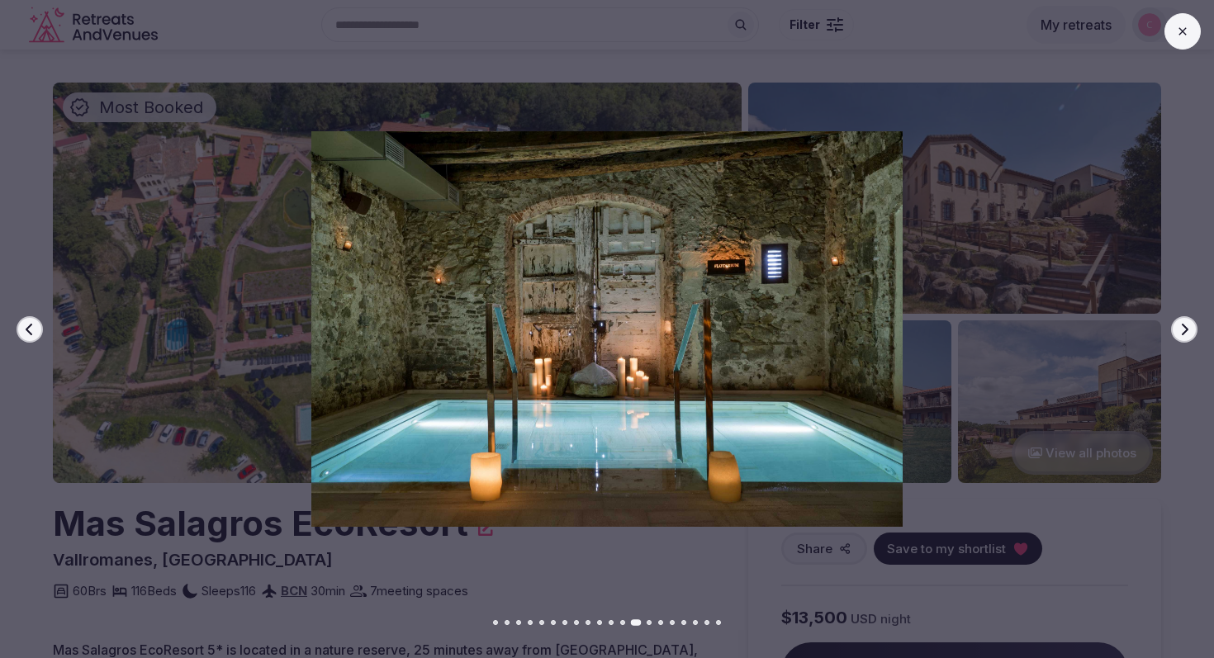
click at [1182, 325] on icon "button" at bounding box center [1184, 329] width 13 height 13
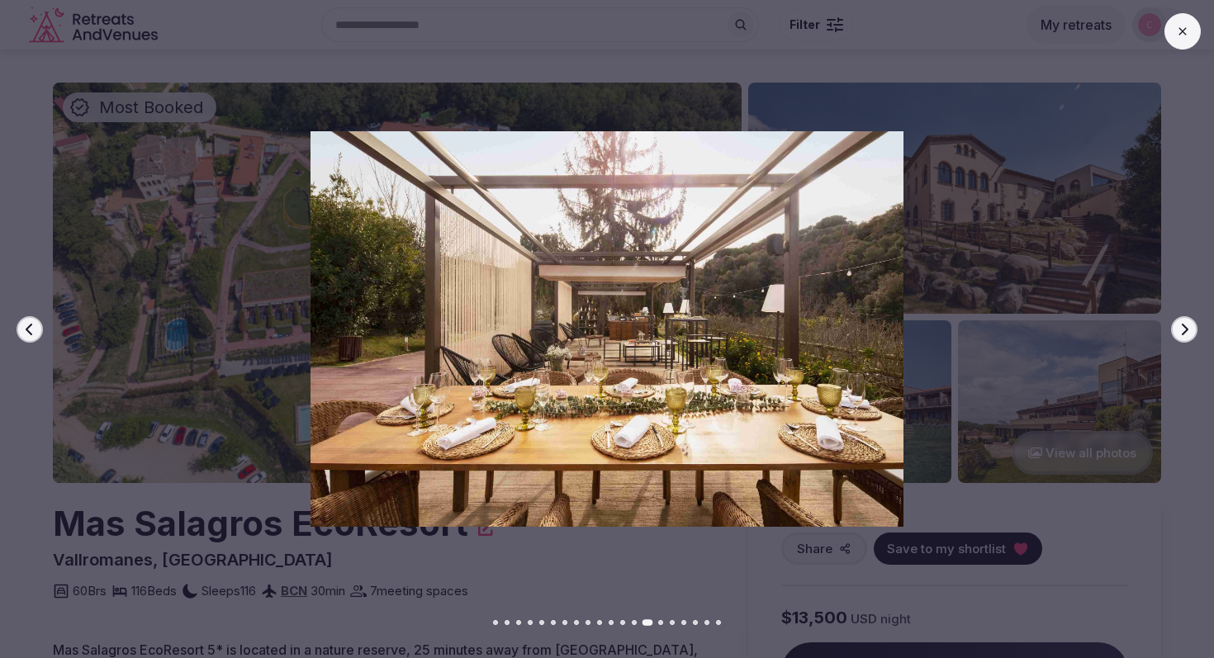
click at [1182, 325] on icon "button" at bounding box center [1184, 329] width 13 height 13
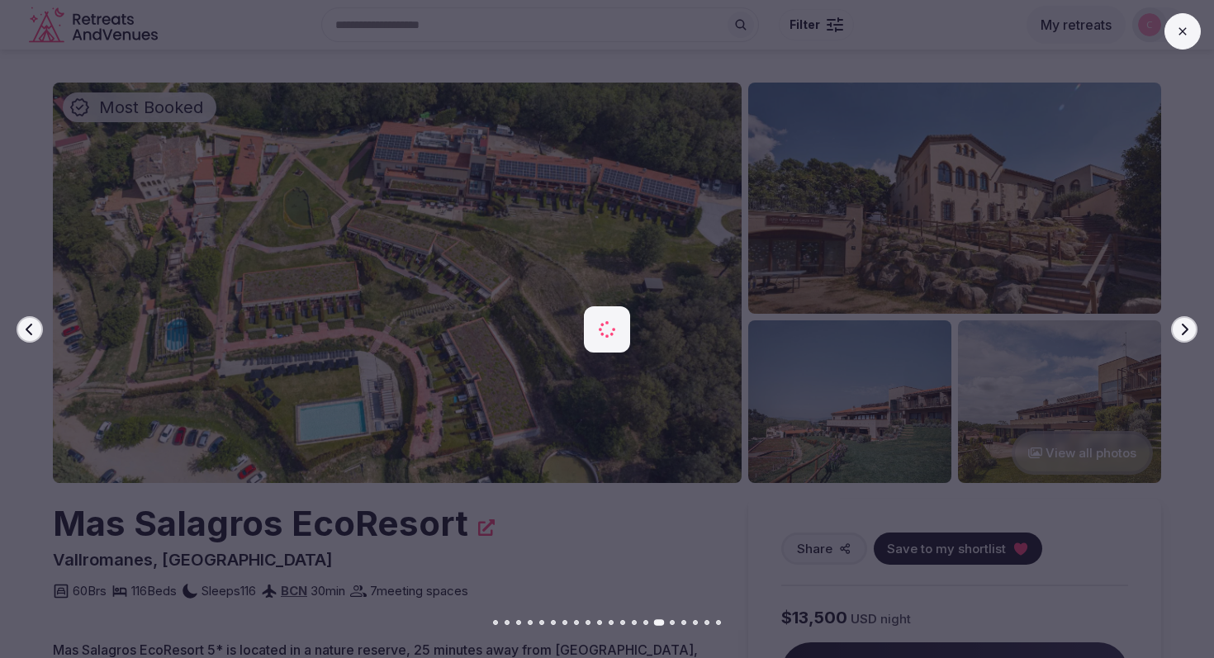
click at [1182, 325] on icon "button" at bounding box center [1184, 329] width 13 height 13
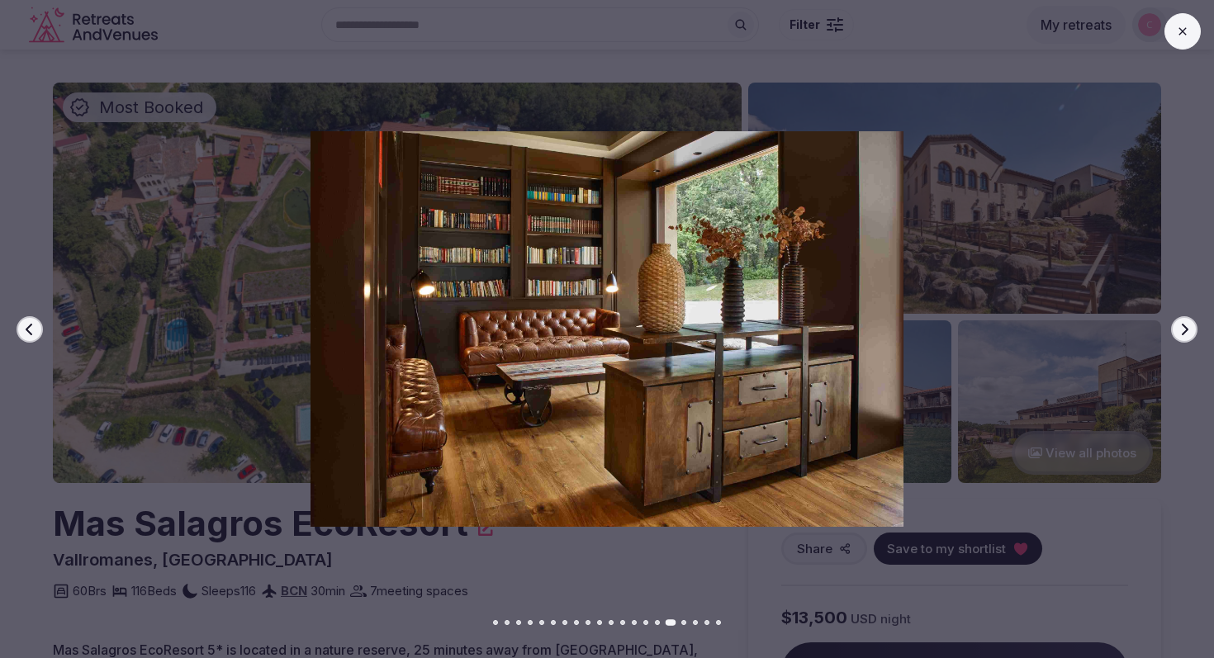
click at [1182, 325] on icon "button" at bounding box center [1184, 329] width 13 height 13
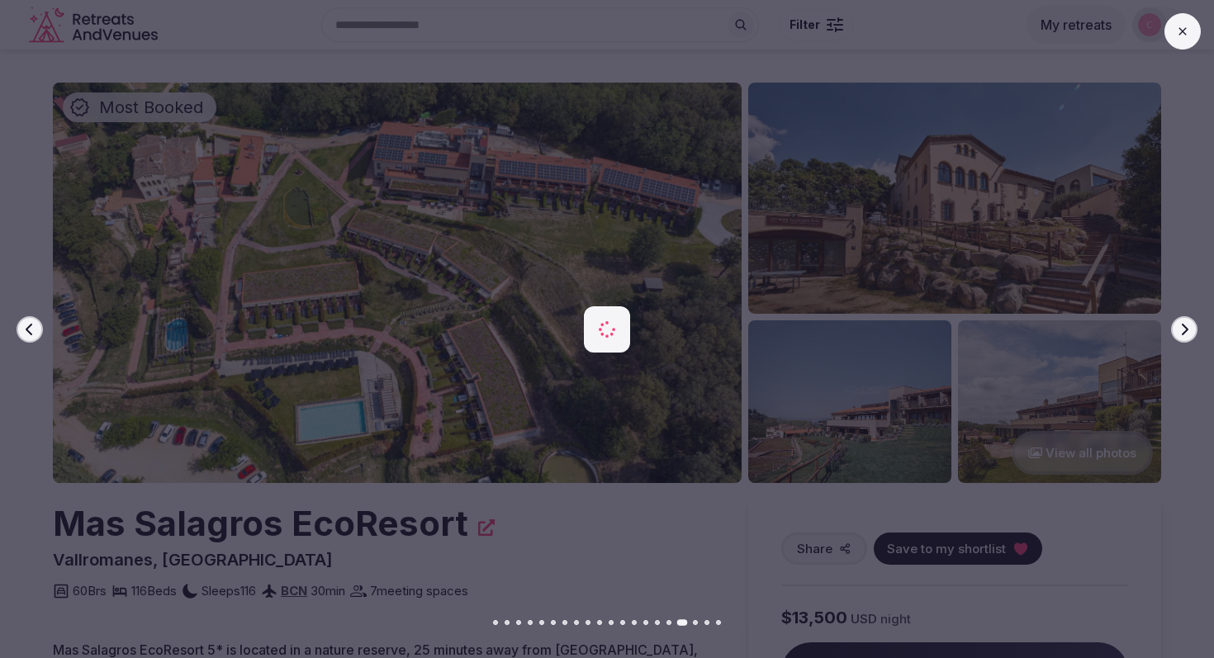
click at [1182, 325] on icon "button" at bounding box center [1184, 329] width 13 height 13
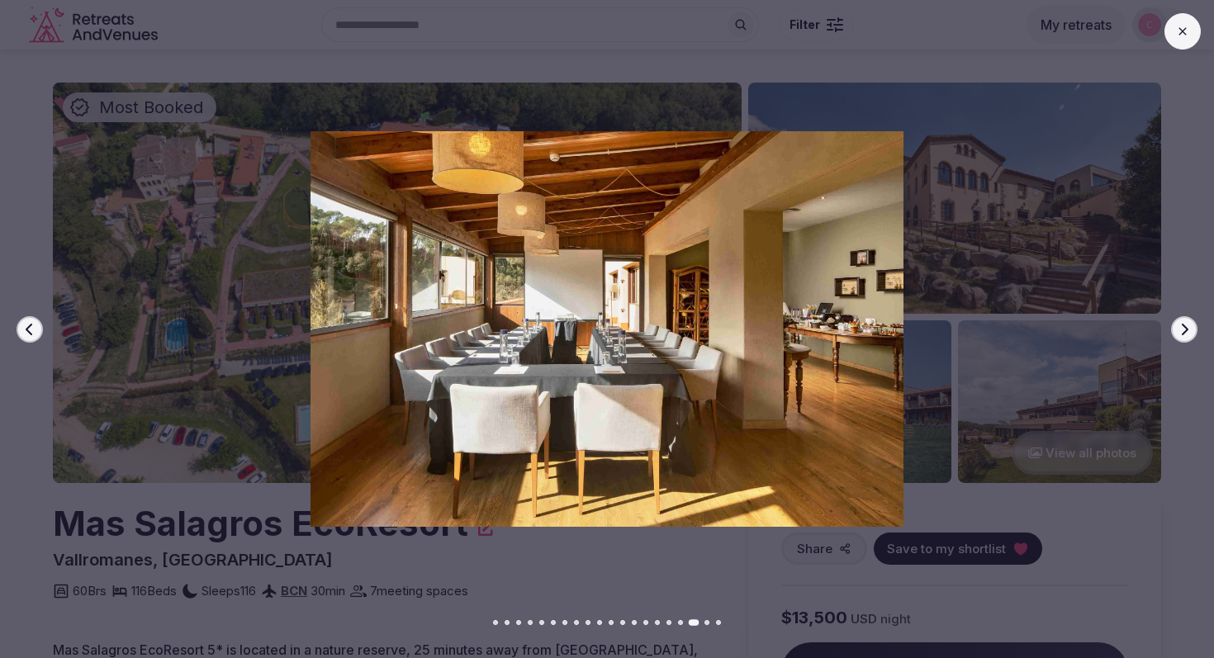
click at [1184, 27] on icon at bounding box center [1182, 31] width 13 height 13
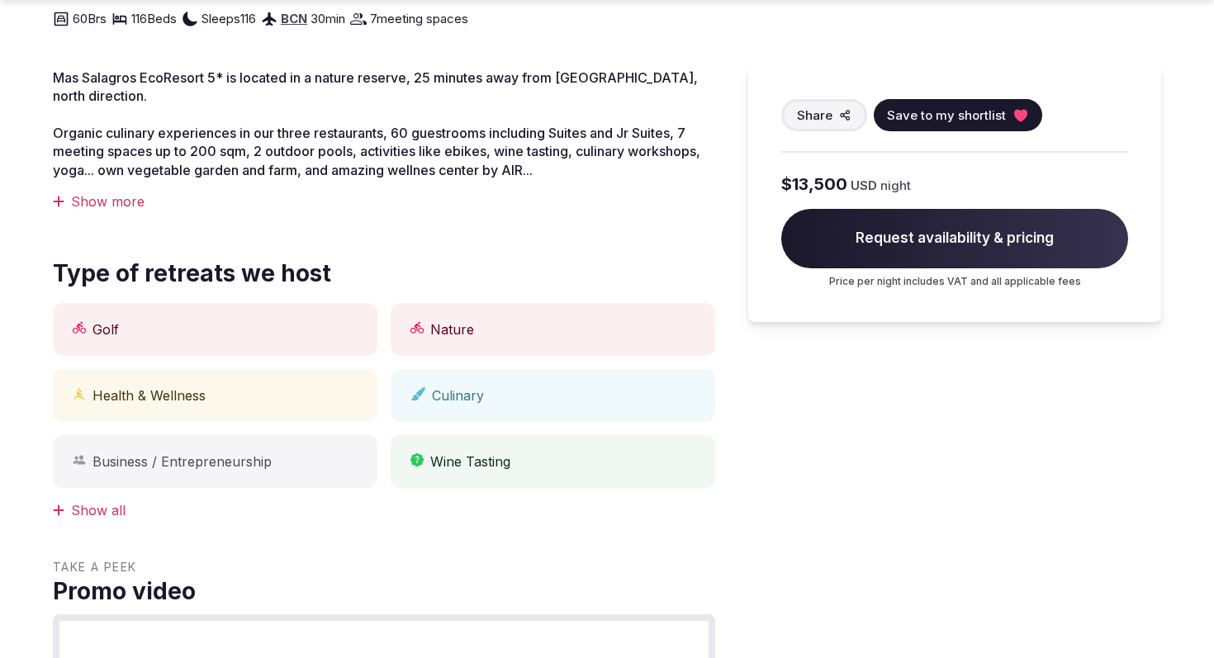
scroll to position [573, 0]
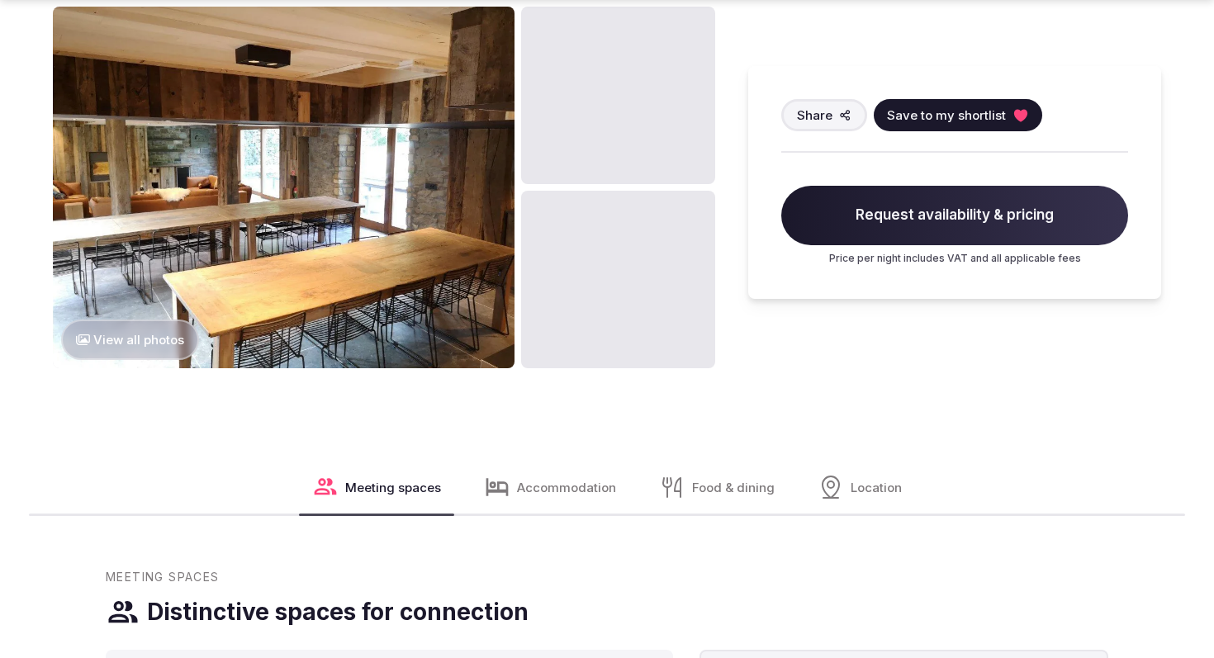
scroll to position [1971, 0]
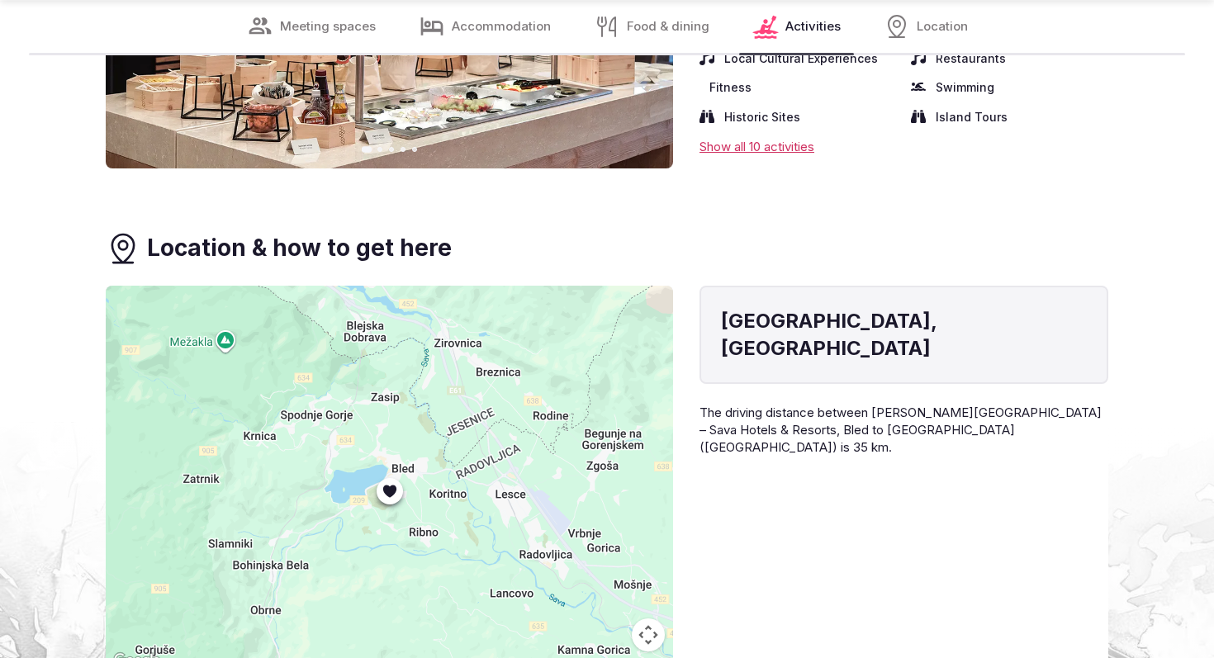
scroll to position [3382, 0]
